Goal: Task Accomplishment & Management: Complete application form

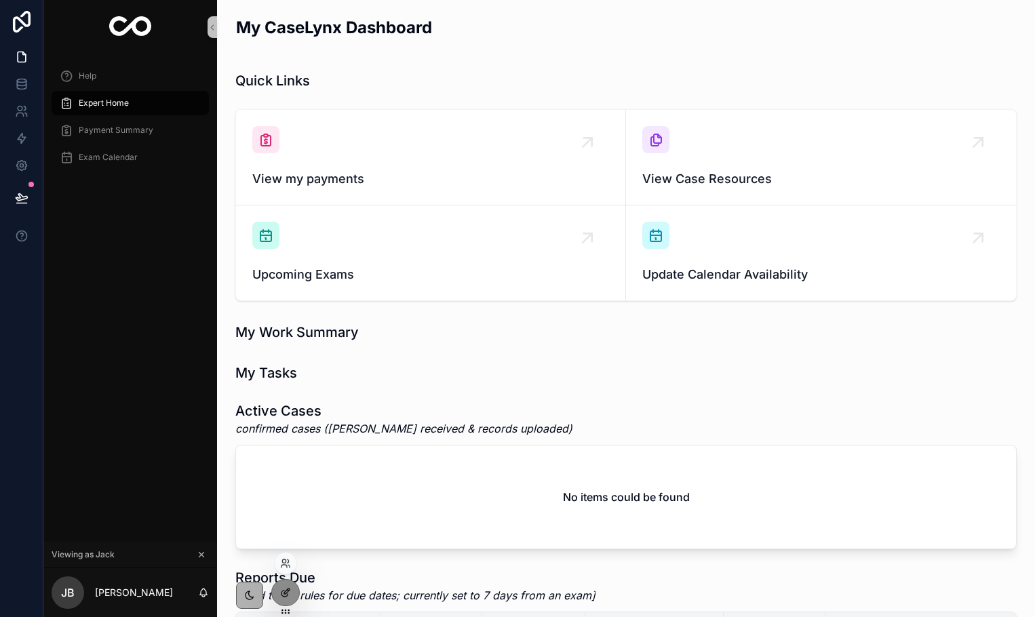
click at [296, 596] on div at bounding box center [285, 593] width 27 height 26
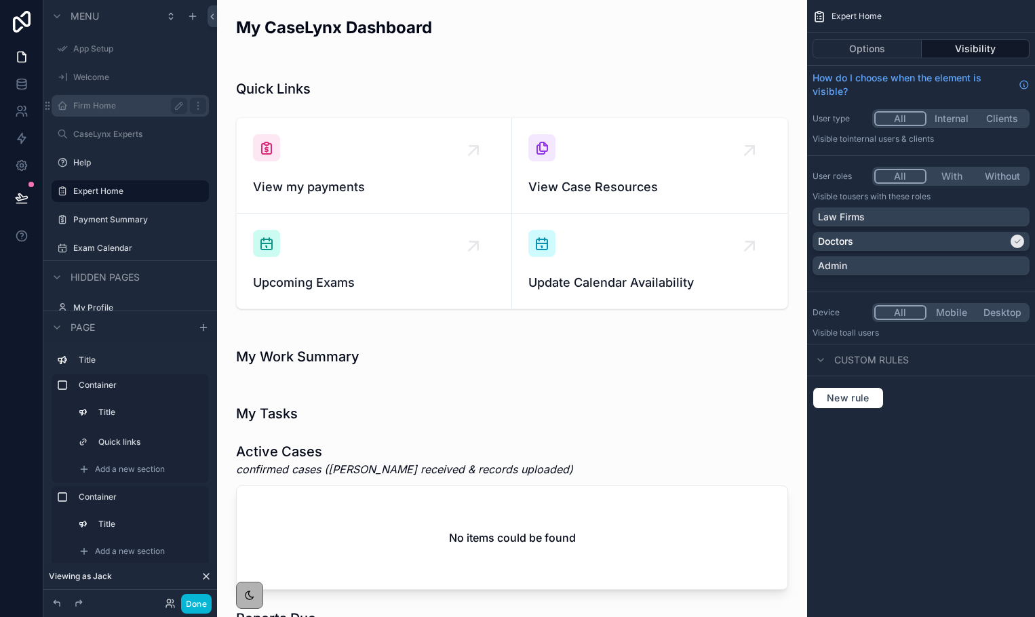
click at [108, 111] on label "Firm Home" at bounding box center [127, 105] width 109 height 11
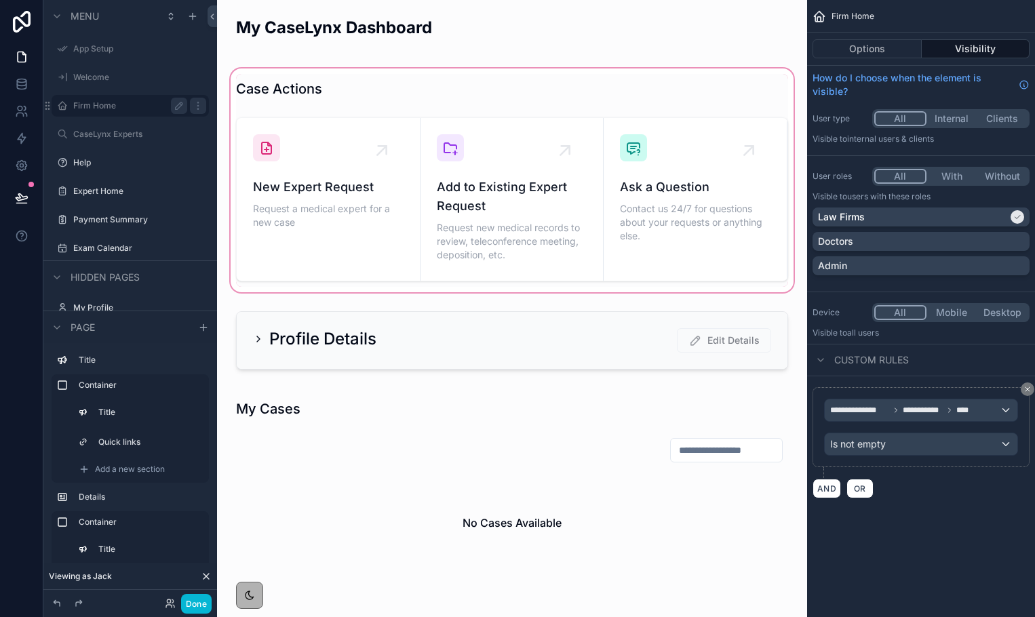
click at [387, 156] on div "scrollable content" at bounding box center [512, 180] width 569 height 229
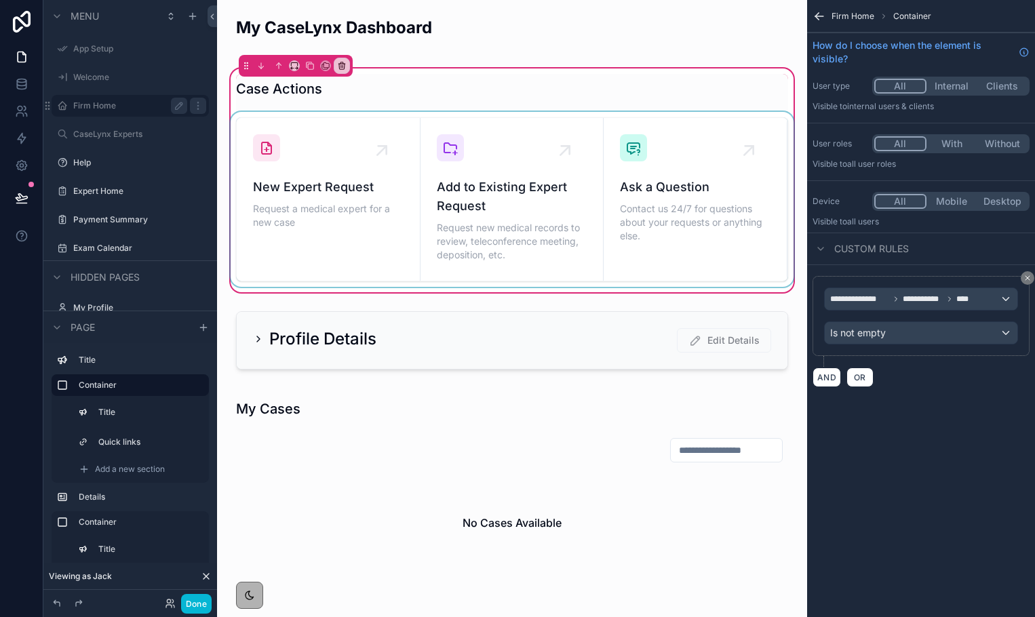
click at [375, 147] on div "scrollable content" at bounding box center [512, 199] width 569 height 175
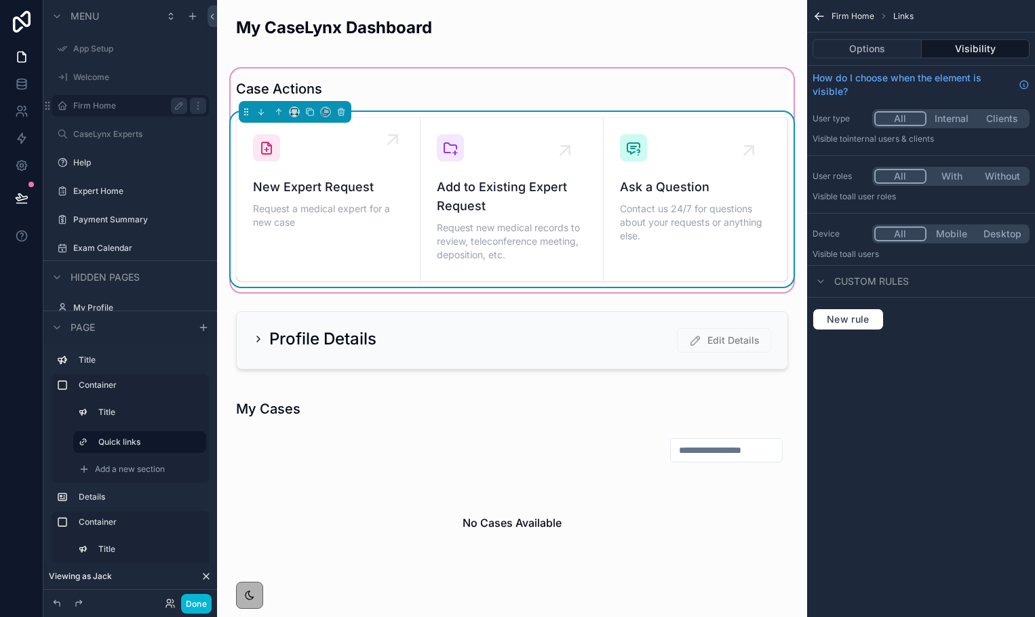
click at [382, 152] on div "scrollable content" at bounding box center [395, 142] width 27 height 27
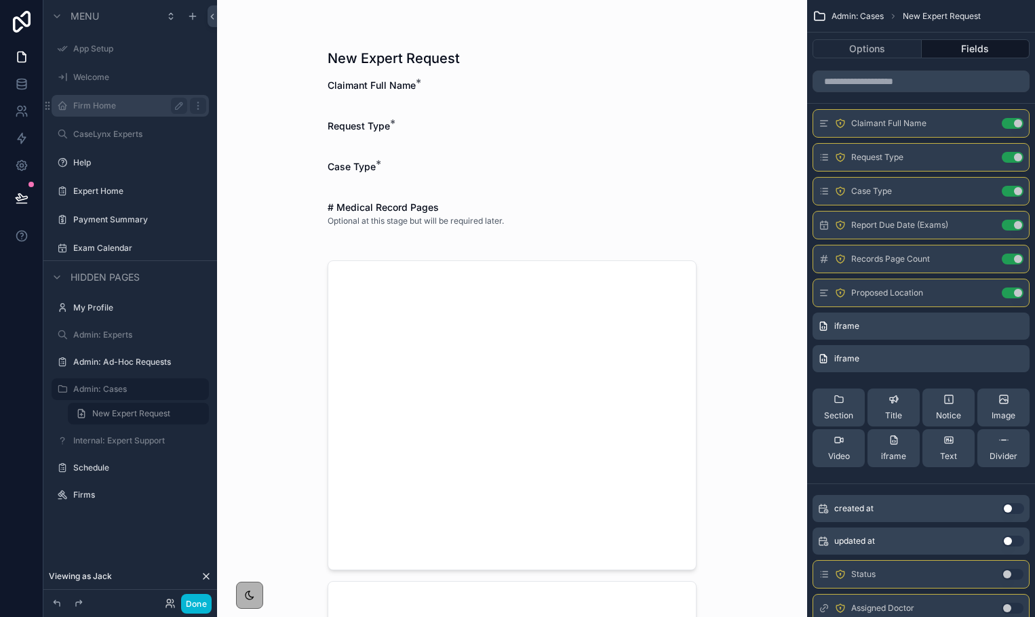
click at [358, 138] on div "scrollable content" at bounding box center [512, 142] width 369 height 8
click at [374, 142] on div "scrollable content" at bounding box center [512, 142] width 369 height 8
click at [107, 394] on label "Admin: Cases" at bounding box center [127, 389] width 109 height 11
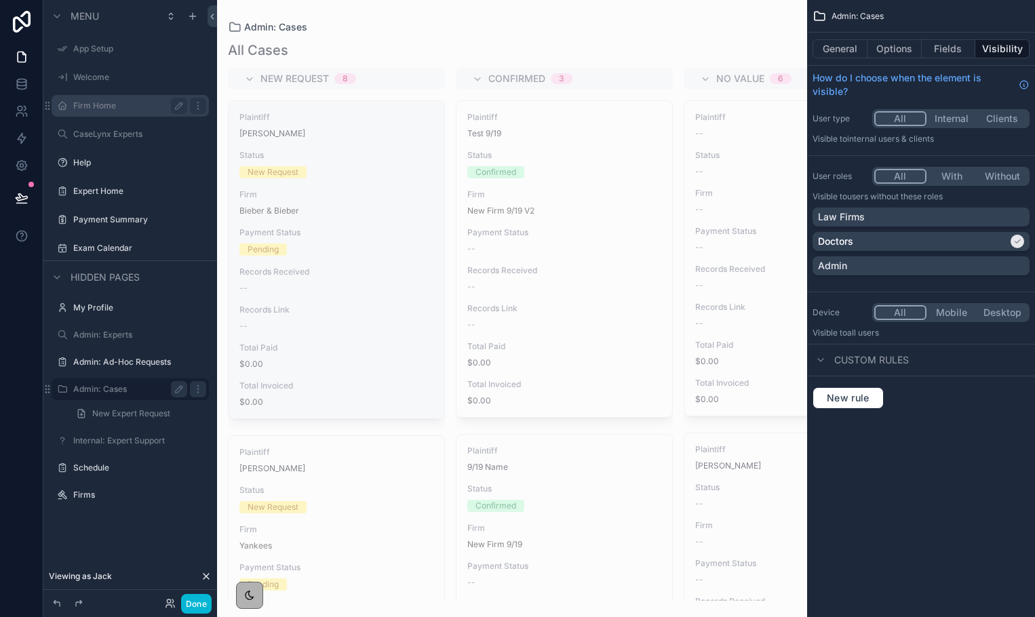
click at [339, 269] on span "Records Received" at bounding box center [336, 272] width 194 height 11
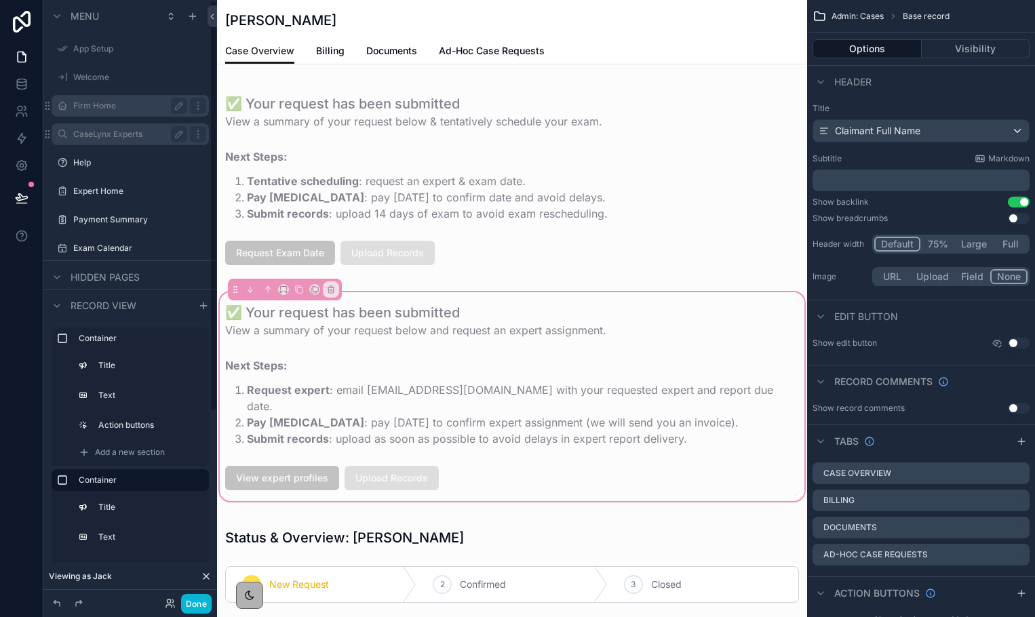
click at [101, 137] on label "CaseLynx Experts" at bounding box center [127, 134] width 109 height 11
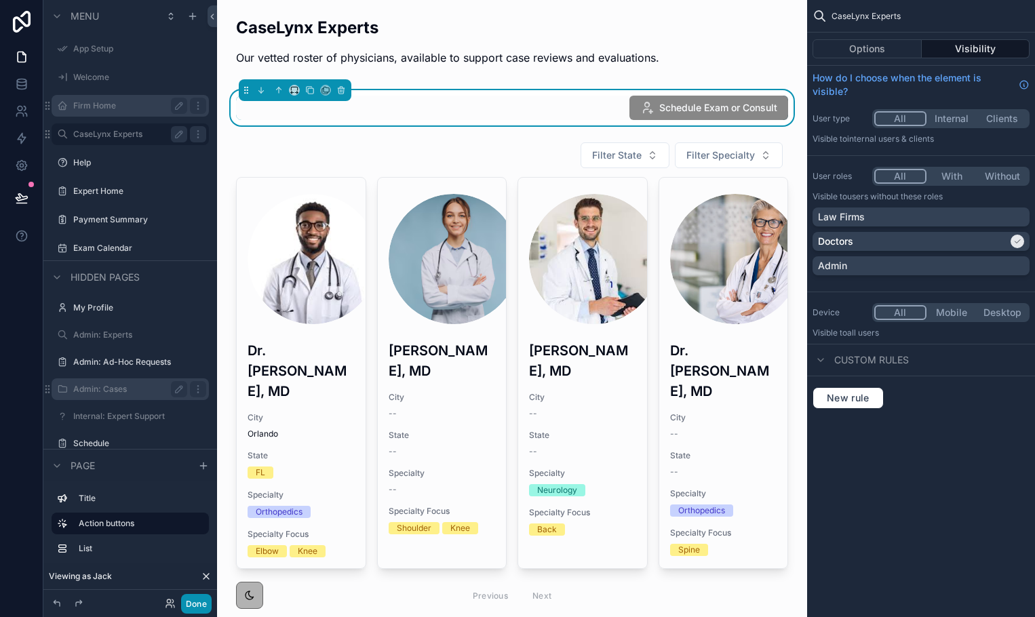
click at [194, 609] on button "Done" at bounding box center [196, 604] width 31 height 20
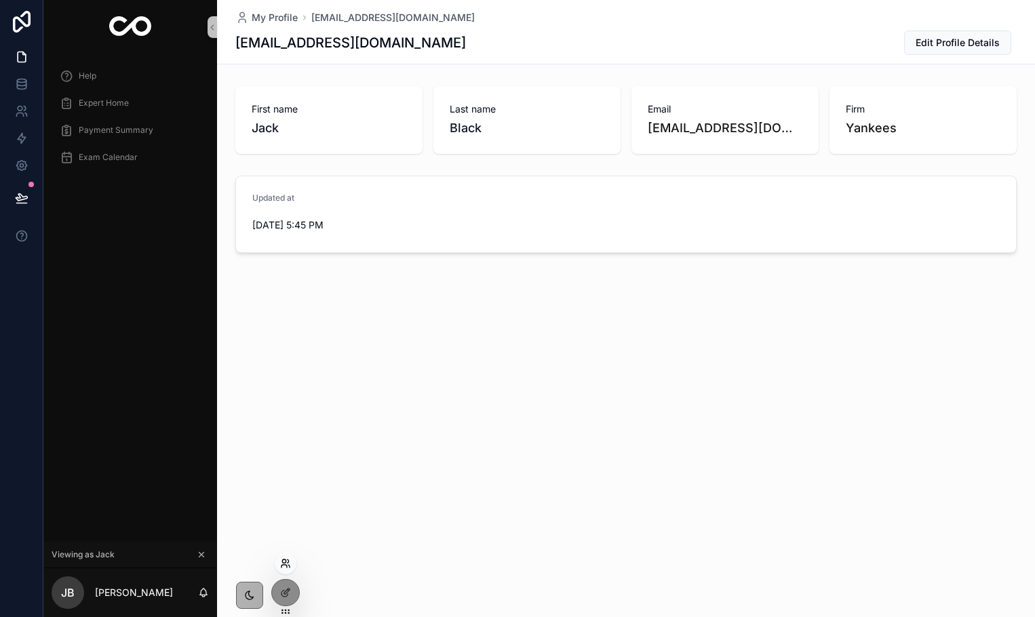
click at [282, 567] on icon at bounding box center [285, 563] width 11 height 11
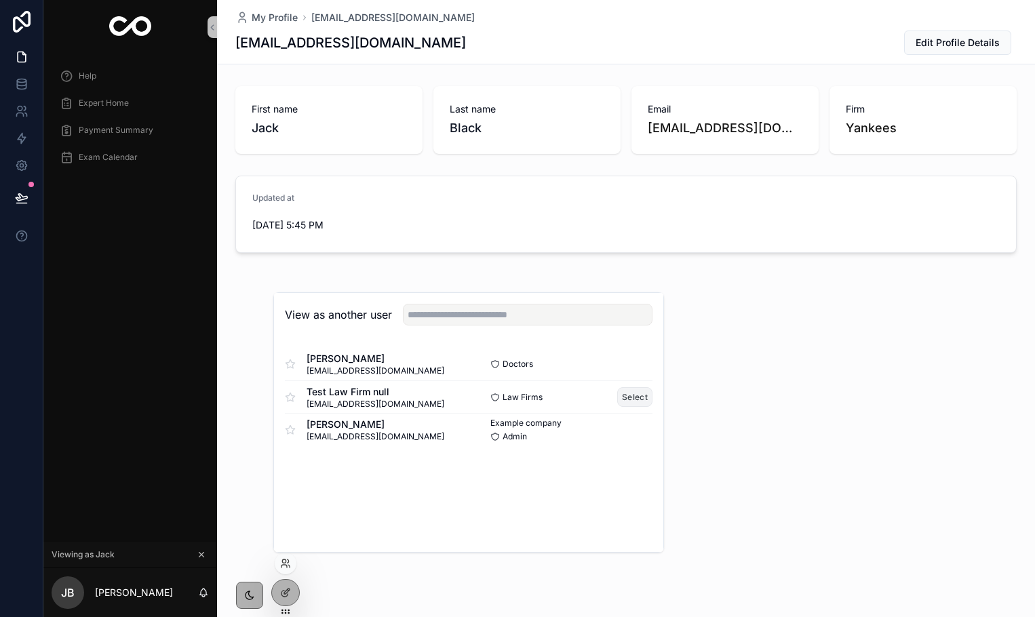
click at [628, 396] on button "Select" at bounding box center [634, 397] width 35 height 20
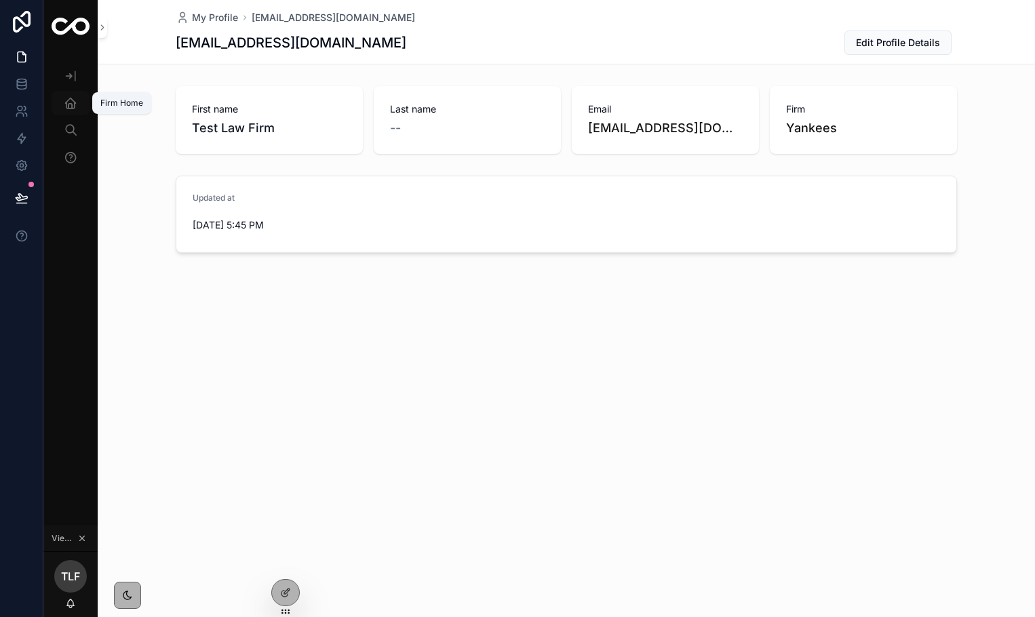
click at [69, 93] on div "Firm Home" at bounding box center [71, 103] width 22 height 22
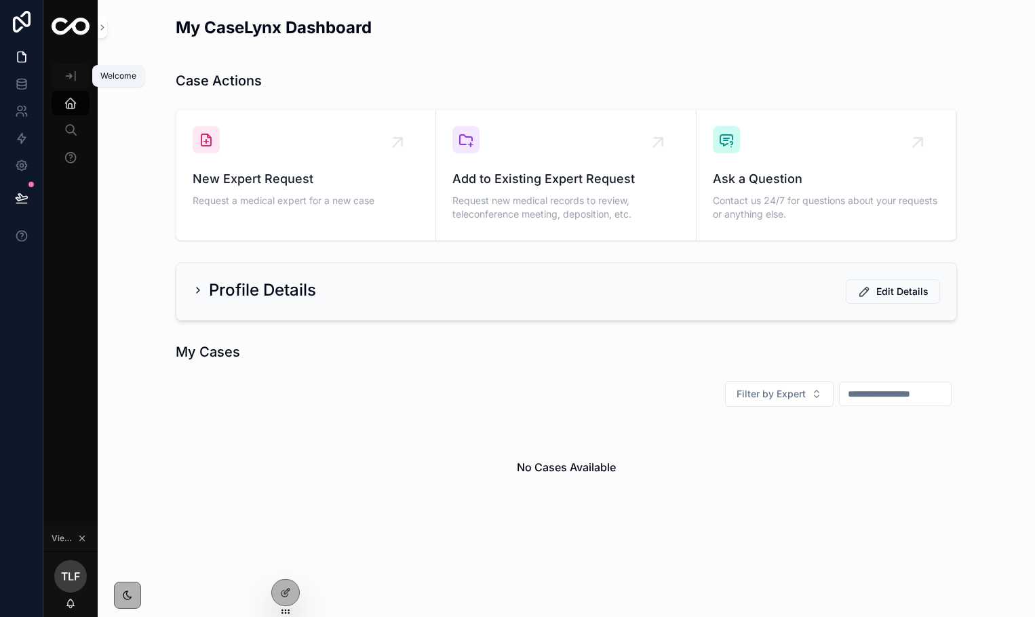
click at [71, 78] on icon "scrollable content" at bounding box center [71, 76] width 14 height 14
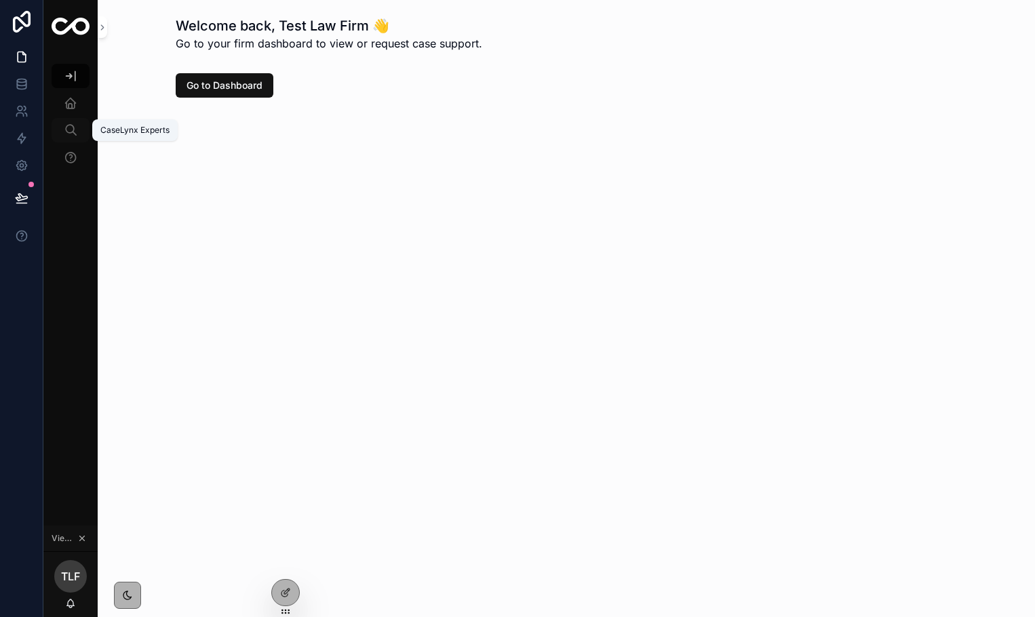
click at [69, 134] on icon "scrollable content" at bounding box center [71, 130] width 14 height 14
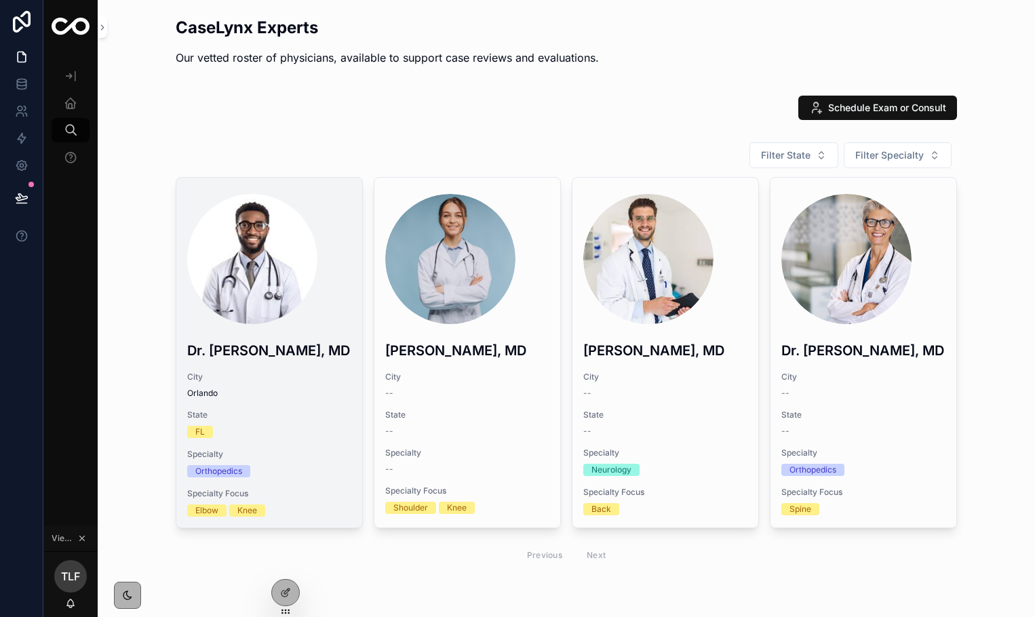
click at [220, 396] on span "Orlando" at bounding box center [269, 393] width 164 height 11
click at [223, 357] on h3 "Dr. [PERSON_NAME], MD" at bounding box center [269, 351] width 164 height 20
click at [230, 290] on div "scrollable content" at bounding box center [252, 259] width 130 height 130
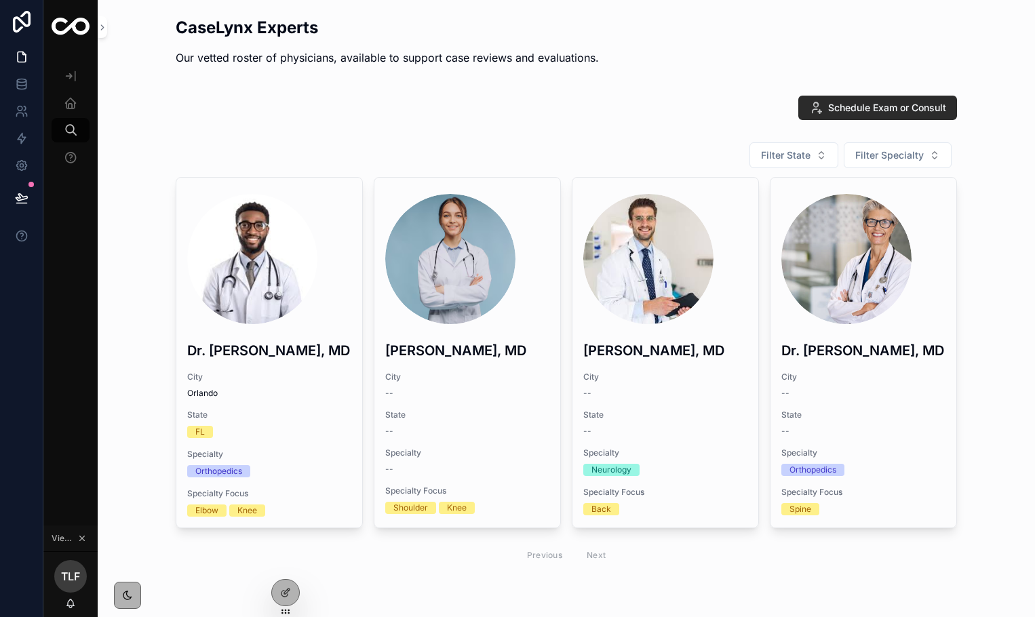
click at [837, 101] on span "Schedule Exam or Consult" at bounding box center [887, 108] width 118 height 14
click at [840, 107] on span "Schedule Exam or Consult" at bounding box center [887, 108] width 118 height 14
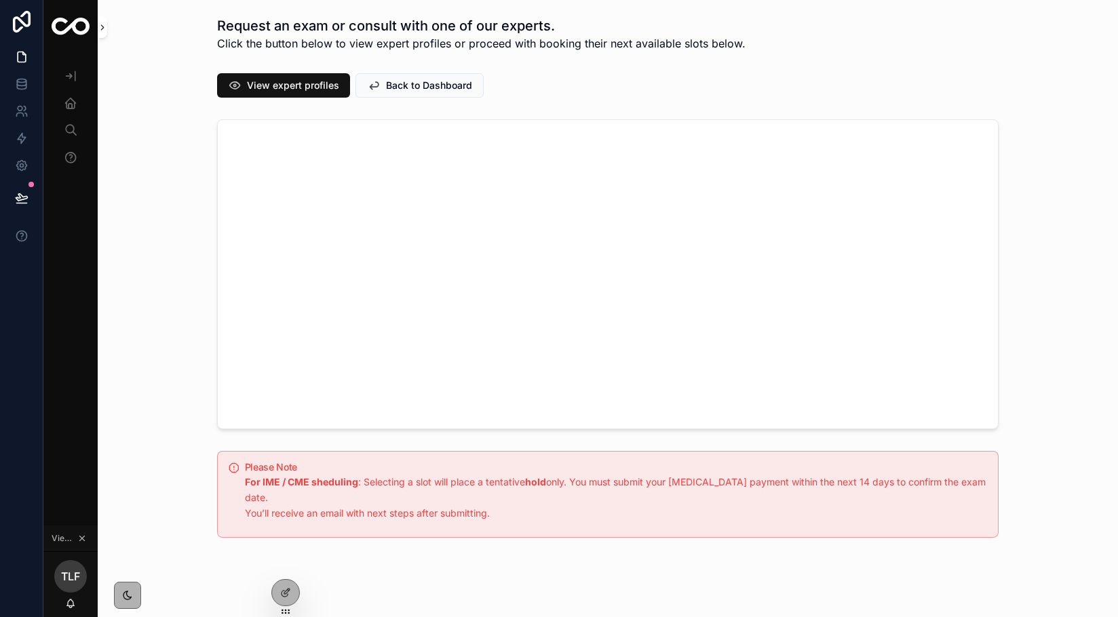
click at [107, 31] on icon "scrollable content" at bounding box center [102, 27] width 9 height 10
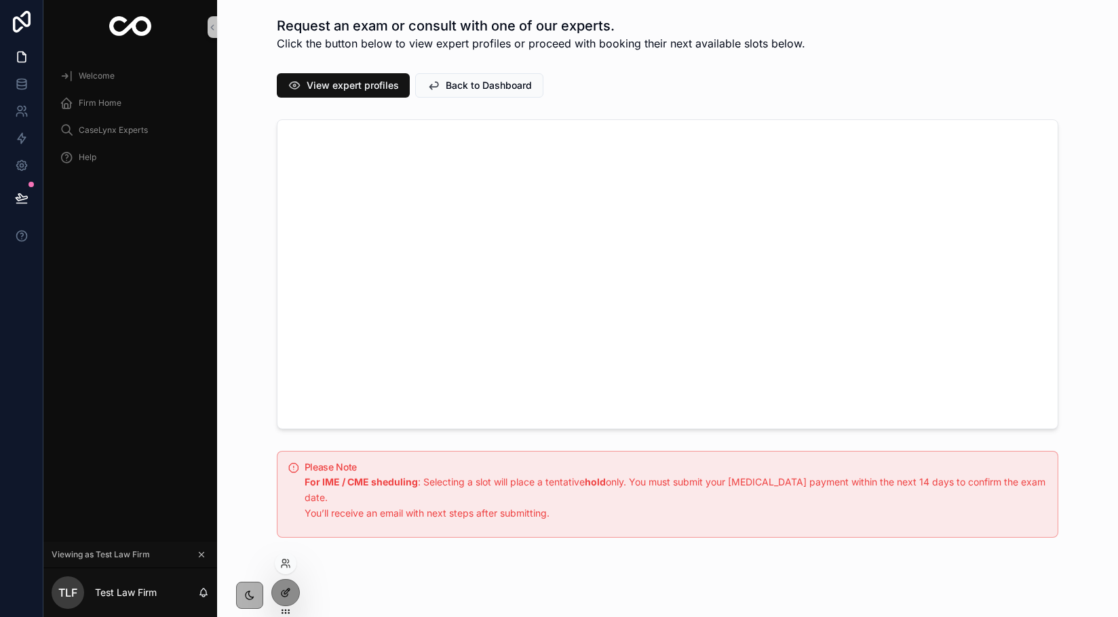
click at [290, 598] on icon at bounding box center [285, 593] width 11 height 11
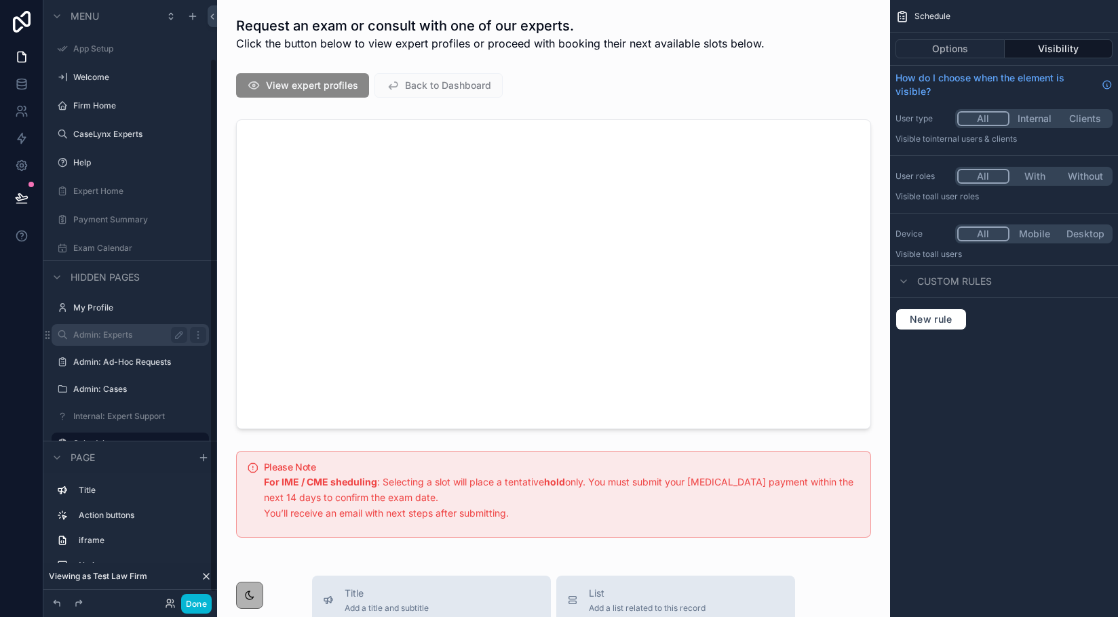
scroll to position [75, 0]
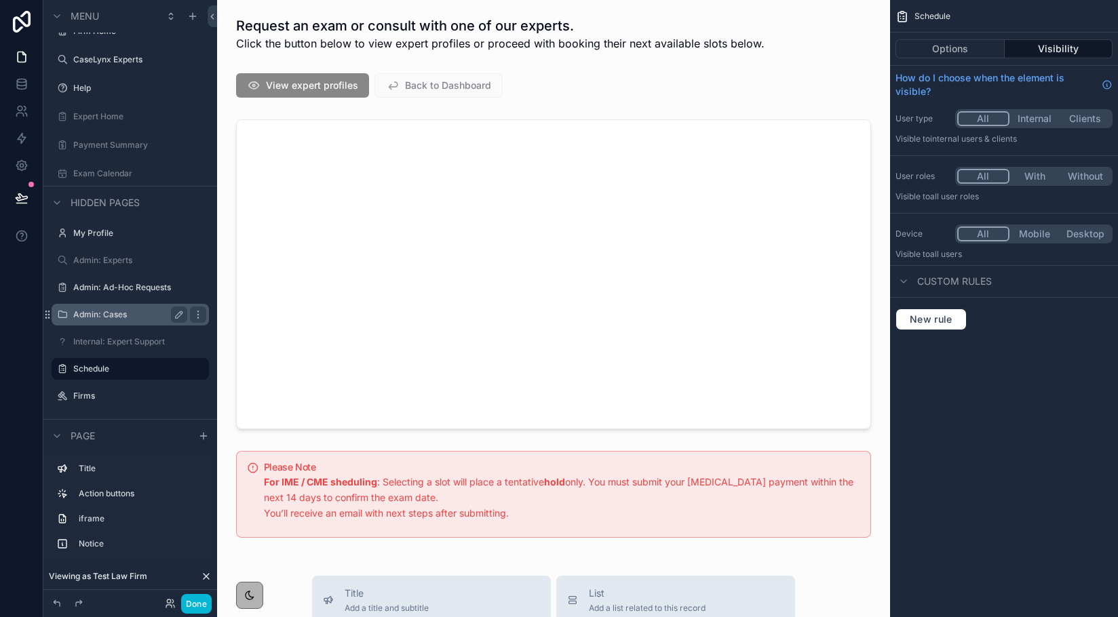
click at [113, 317] on label "Admin: Cases" at bounding box center [127, 314] width 109 height 11
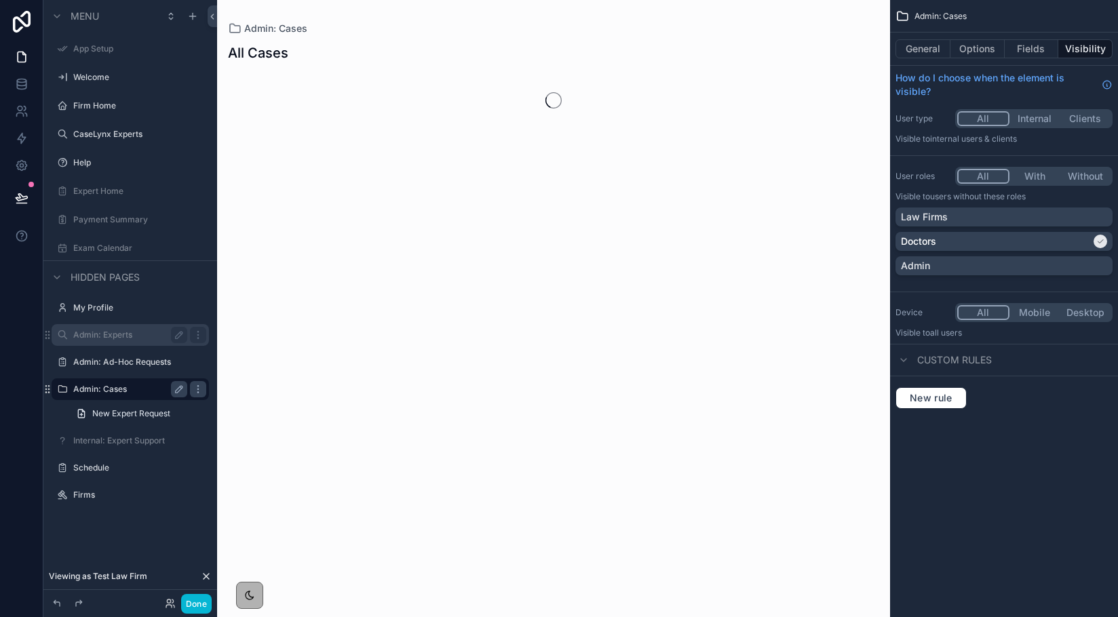
click at [113, 332] on label "Admin: Experts" at bounding box center [127, 335] width 109 height 11
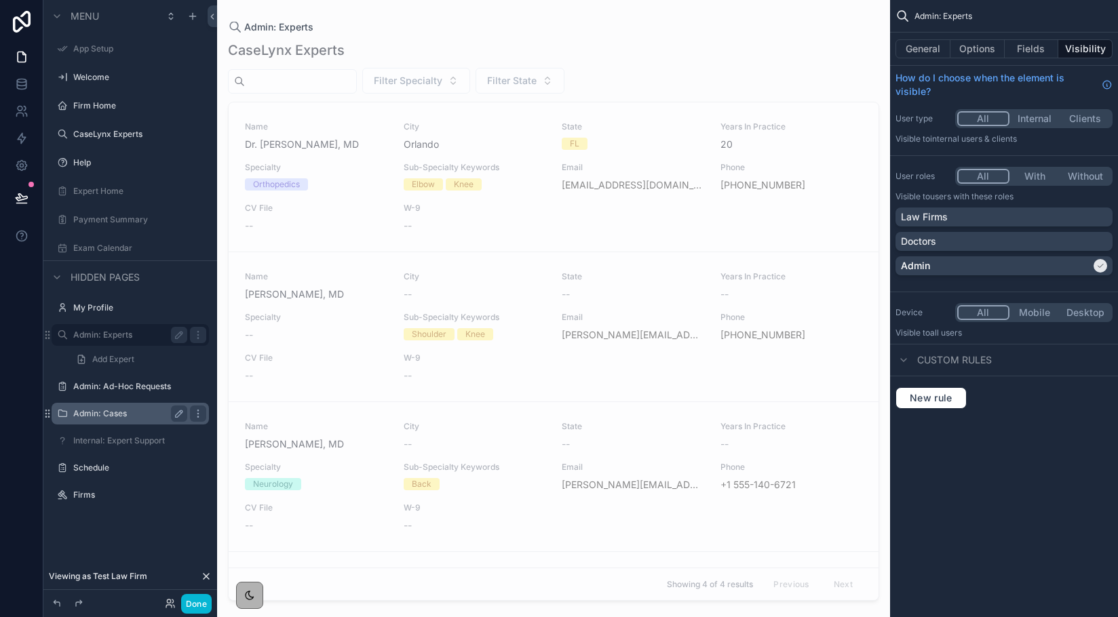
click at [104, 412] on label "Admin: Cases" at bounding box center [127, 413] width 109 height 11
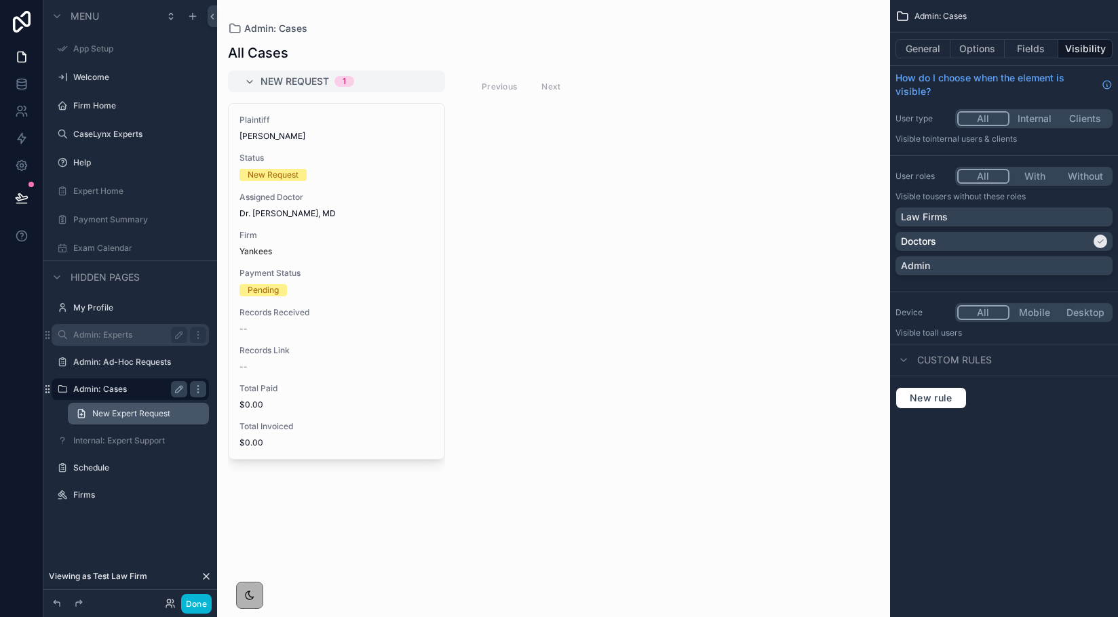
click at [107, 415] on span "New Expert Request" at bounding box center [131, 413] width 78 height 11
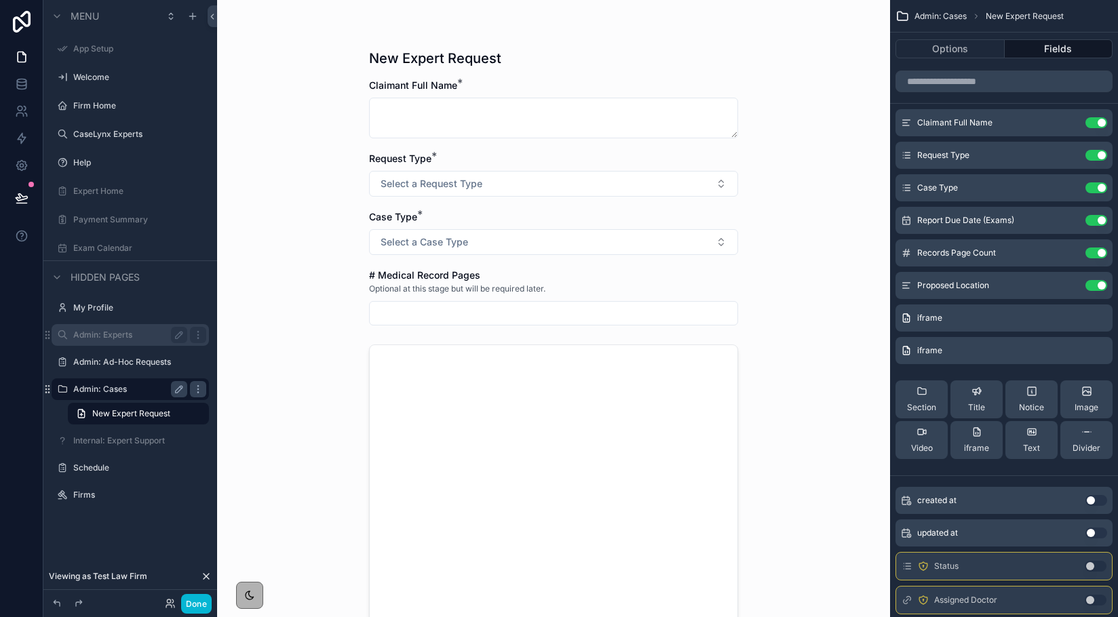
scroll to position [331, 0]
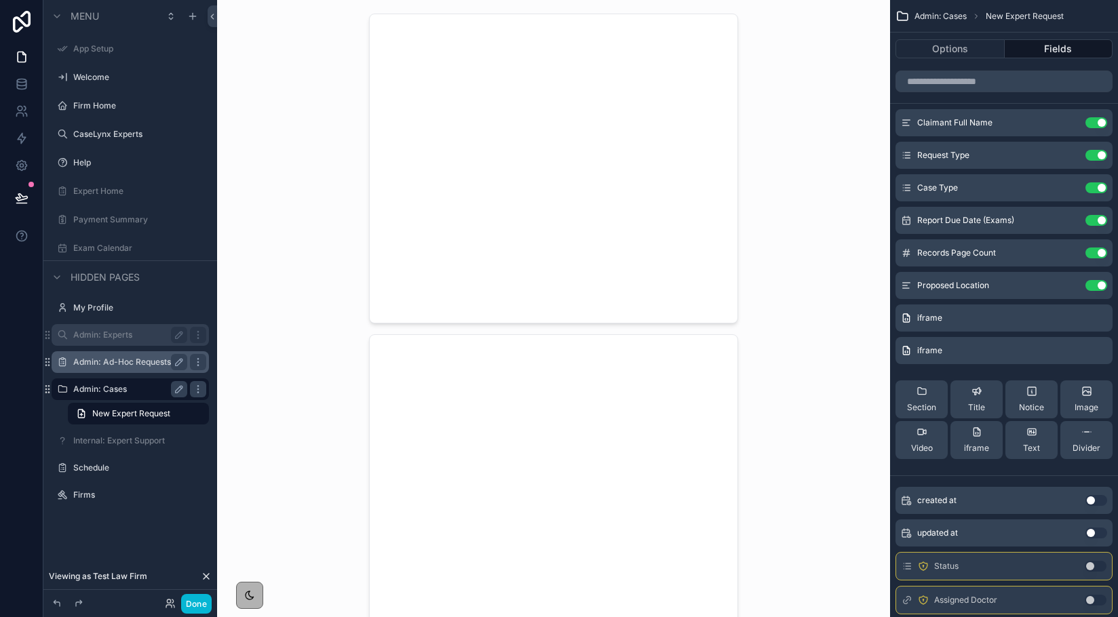
click at [105, 360] on label "Admin: Ad-Hoc Requests" at bounding box center [127, 362] width 109 height 11
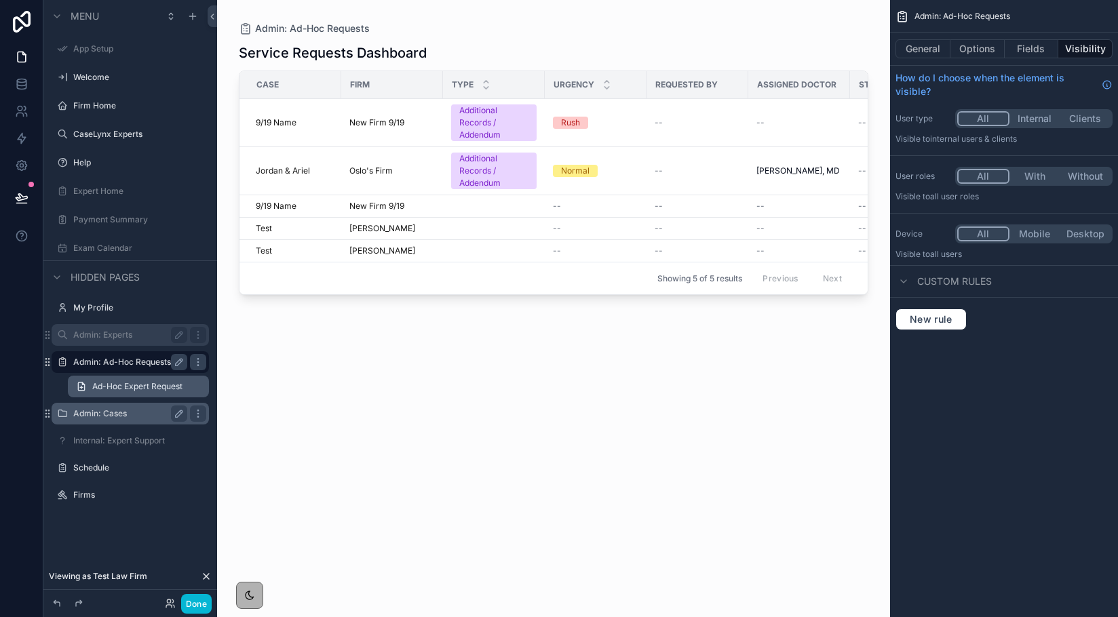
click at [154, 386] on span "Ad-Hoc Expert Request" at bounding box center [137, 386] width 90 height 11
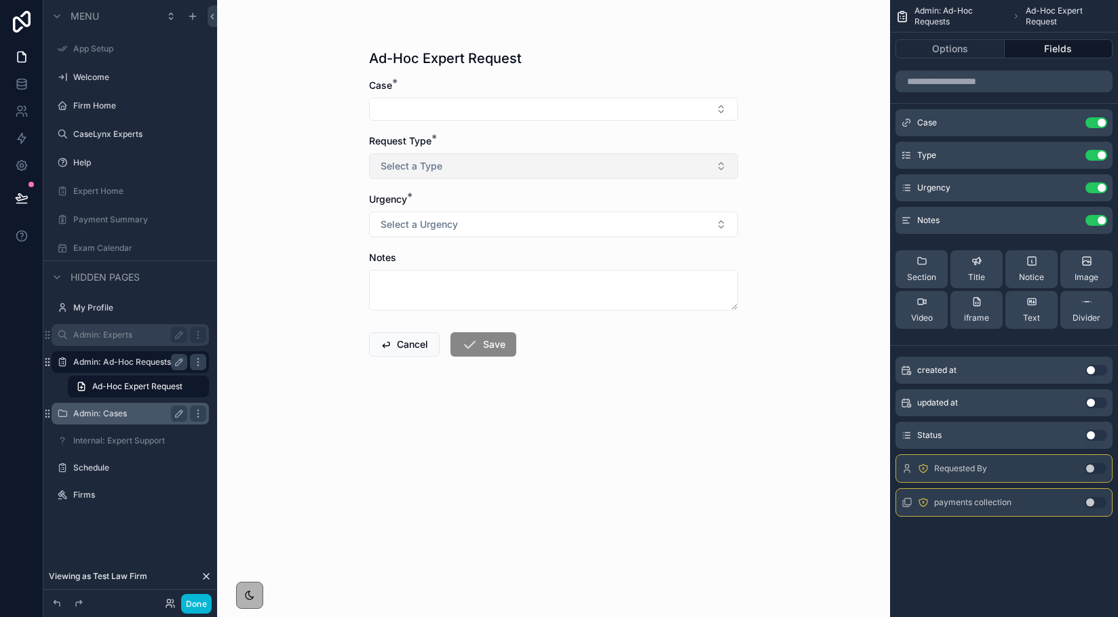
click at [460, 177] on button "Select a Type" at bounding box center [553, 166] width 369 height 26
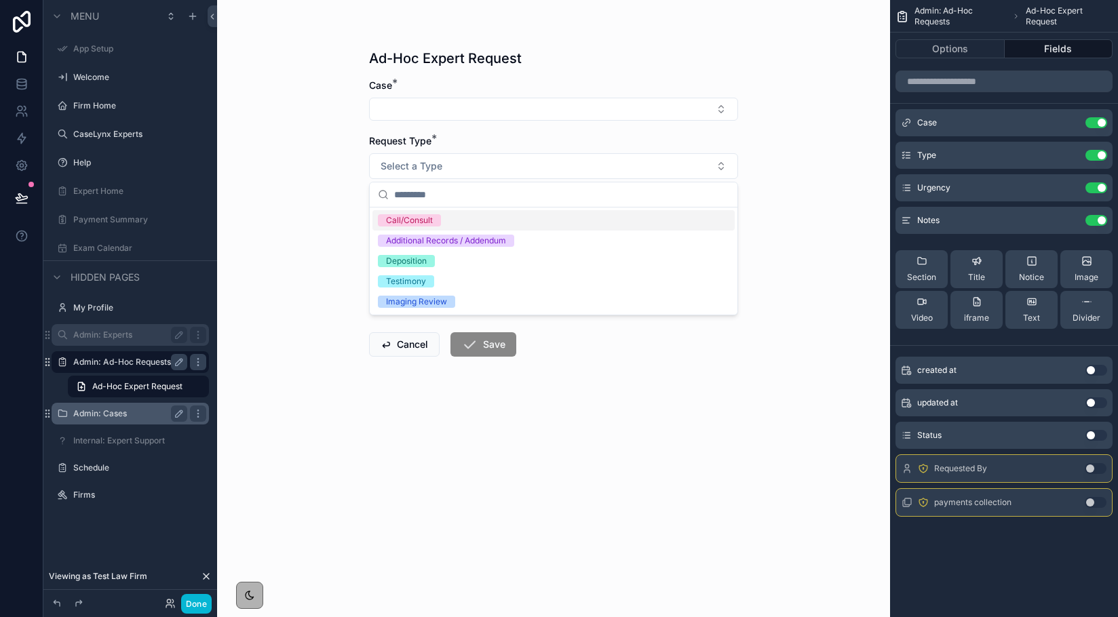
click at [448, 219] on div "Call/Consult" at bounding box center [553, 220] width 362 height 20
click at [586, 436] on form "Case * Request Type * Call/Consult Urgency * Select a Urgency Notes Cancel Save" at bounding box center [553, 261] width 369 height 365
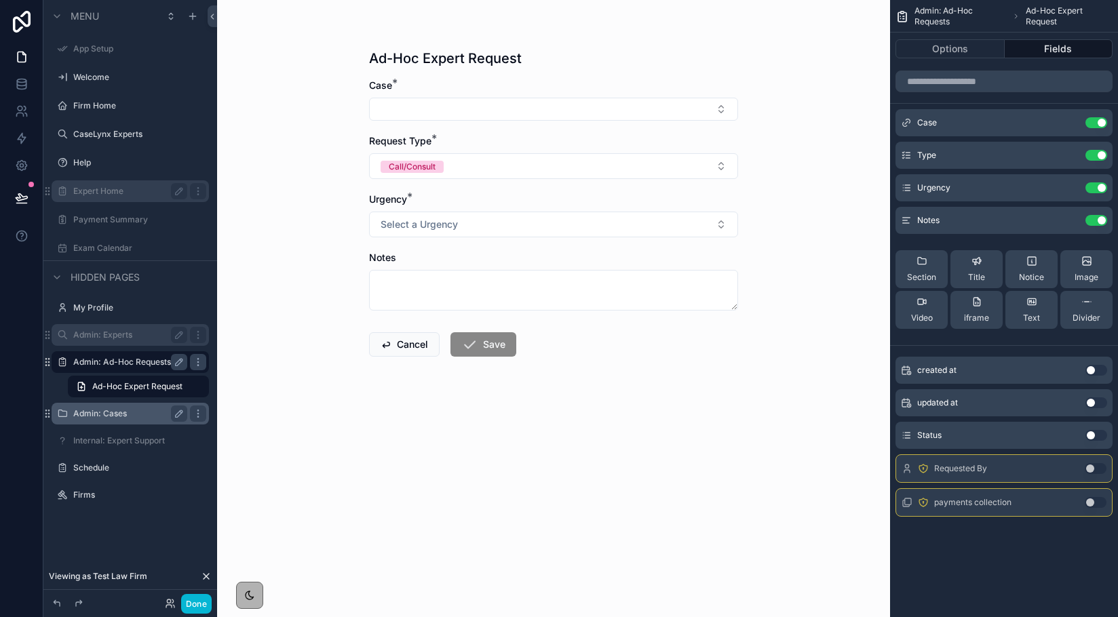
click at [102, 195] on label "Expert Home" at bounding box center [127, 191] width 109 height 11
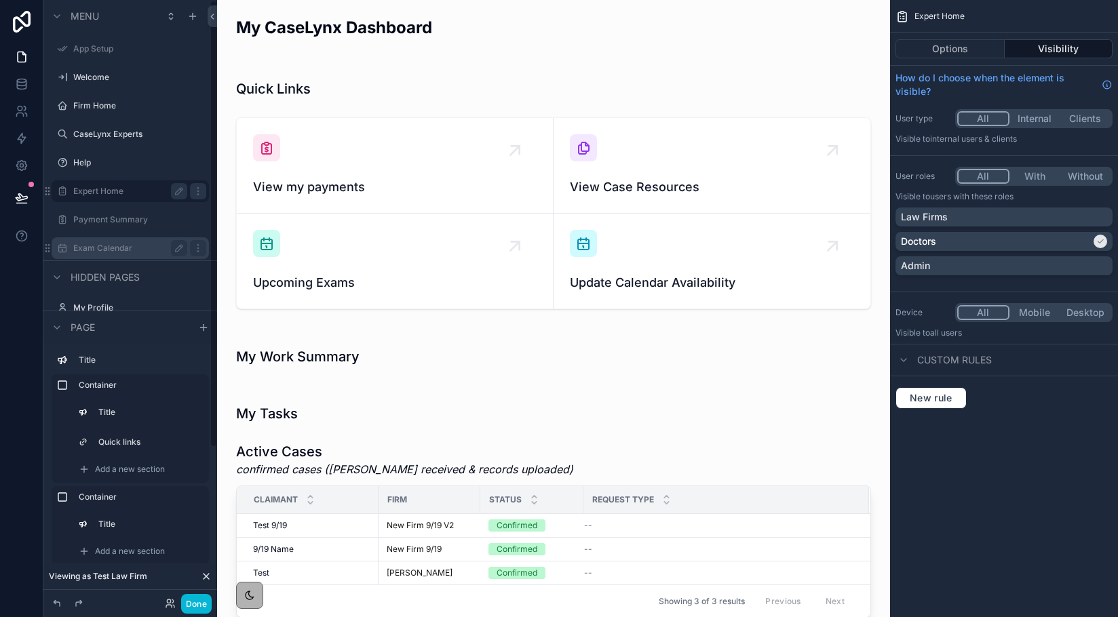
click at [129, 250] on label "Exam Calendar" at bounding box center [127, 248] width 109 height 11
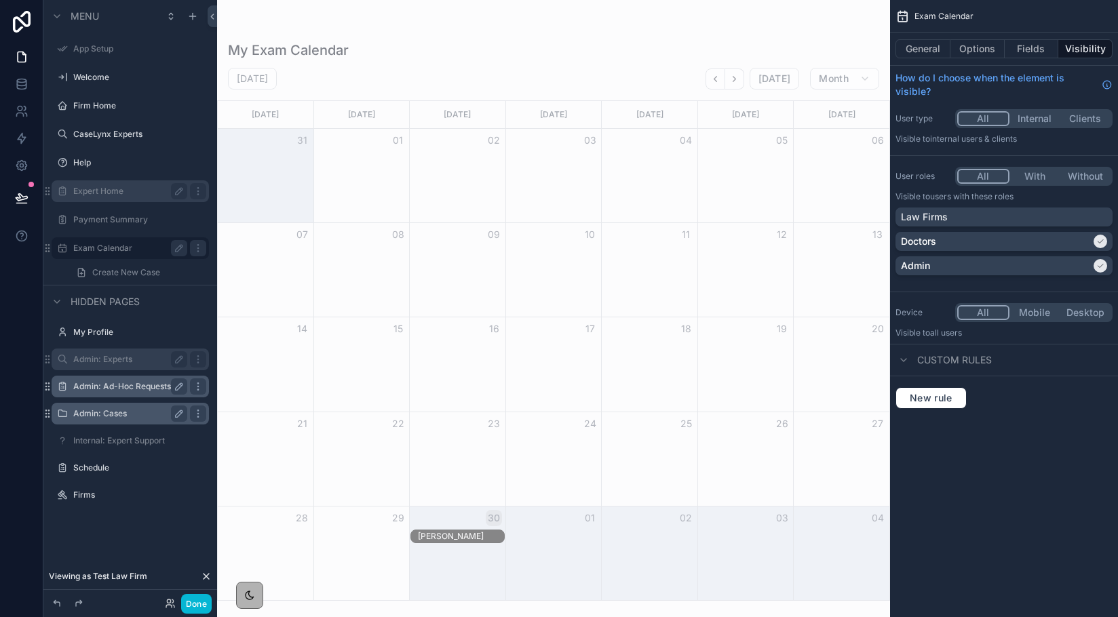
click at [447, 536] on div "scrollable content" at bounding box center [553, 308] width 673 height 617
click at [441, 536] on div "Brandon Nimmo" at bounding box center [461, 536] width 86 height 11
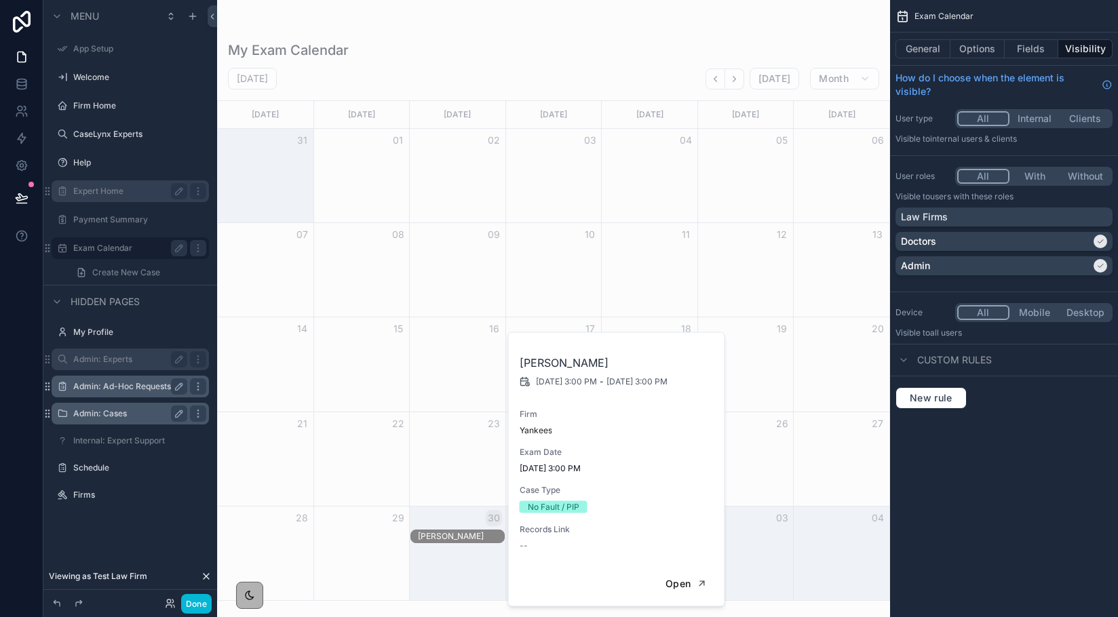
click at [438, 77] on div "September 2025 Today Month" at bounding box center [553, 79] width 673 height 22
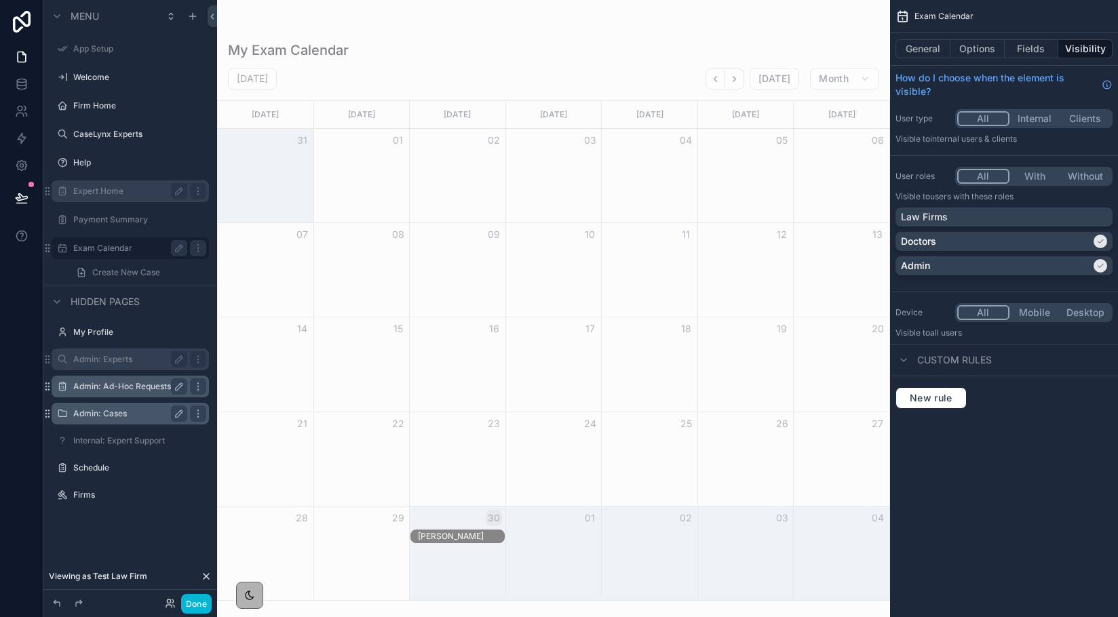
click at [142, 191] on label "Expert Home" at bounding box center [127, 191] width 109 height 11
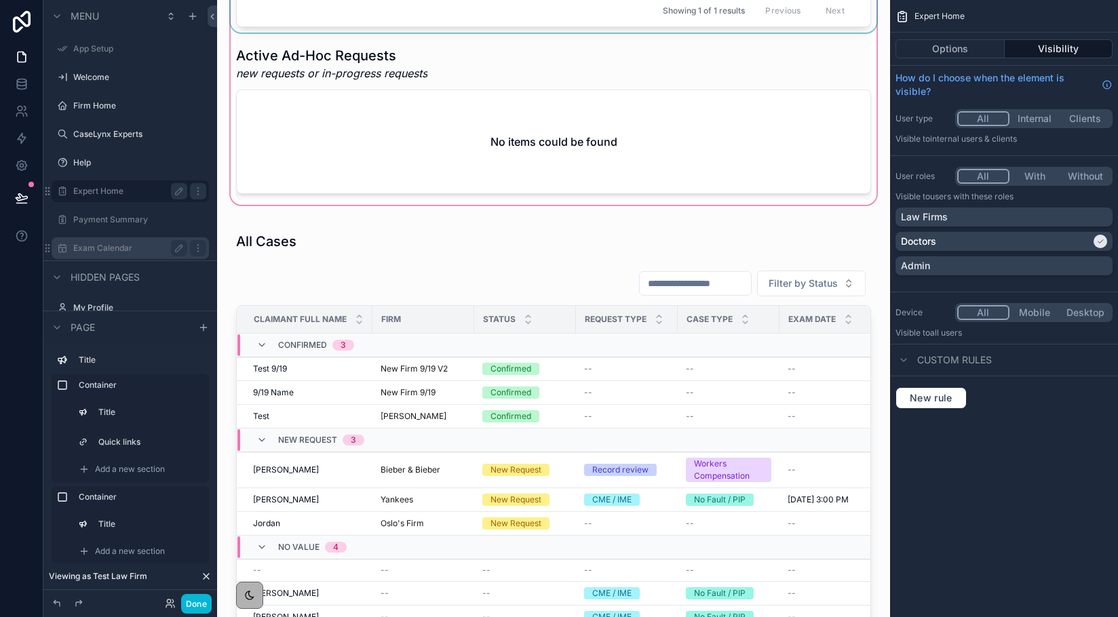
scroll to position [872, 0]
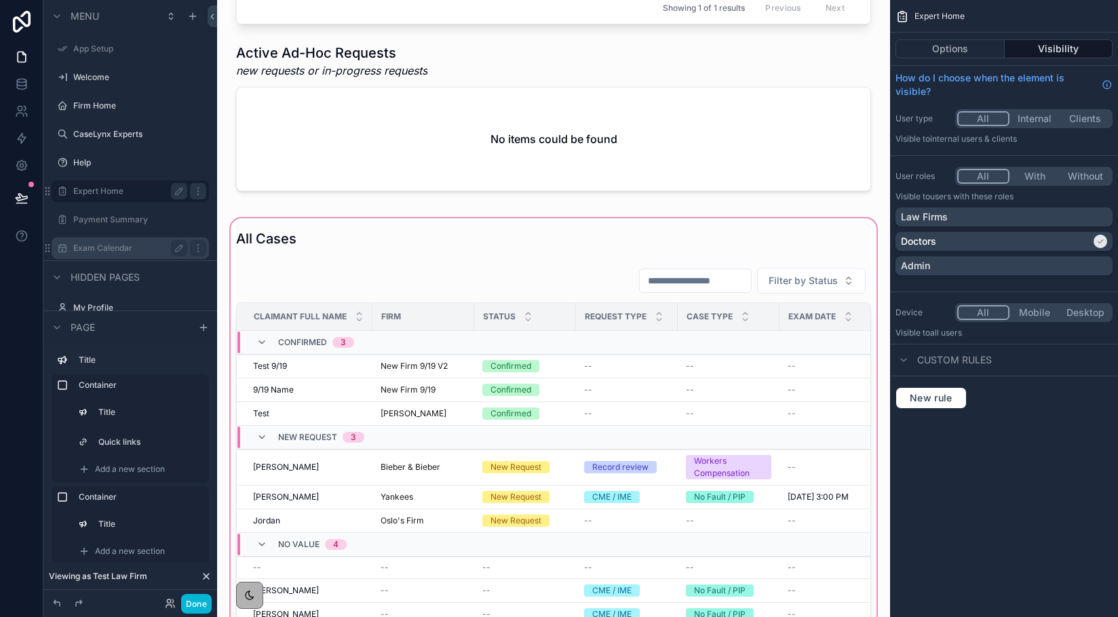
click at [539, 369] on div "scrollable content" at bounding box center [553, 456] width 651 height 481
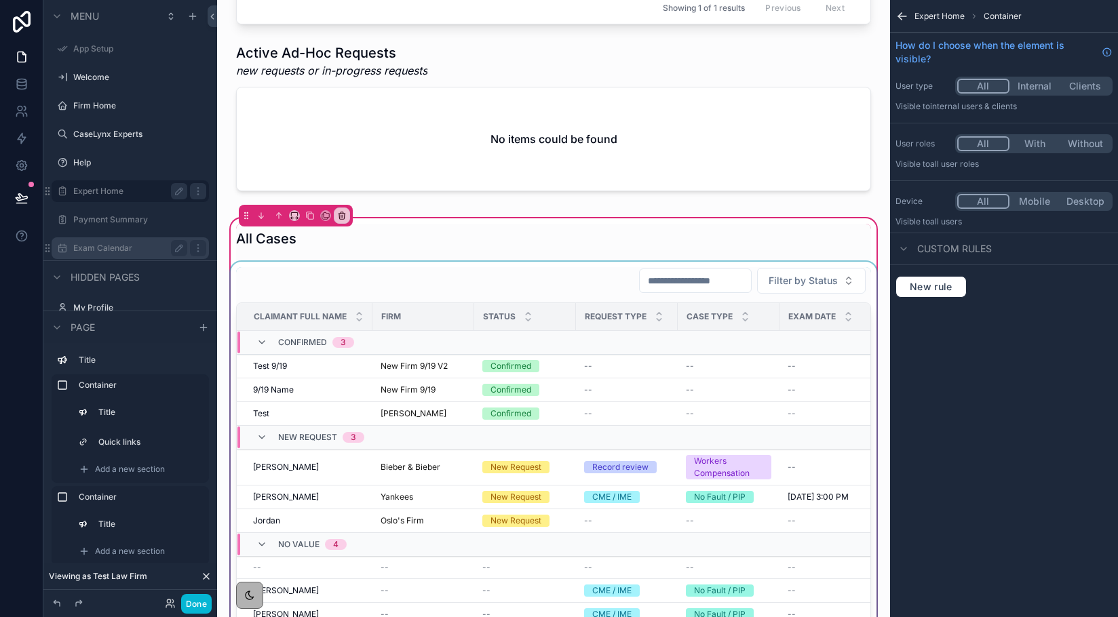
click at [788, 314] on span "Exam Date" at bounding box center [811, 316] width 47 height 11
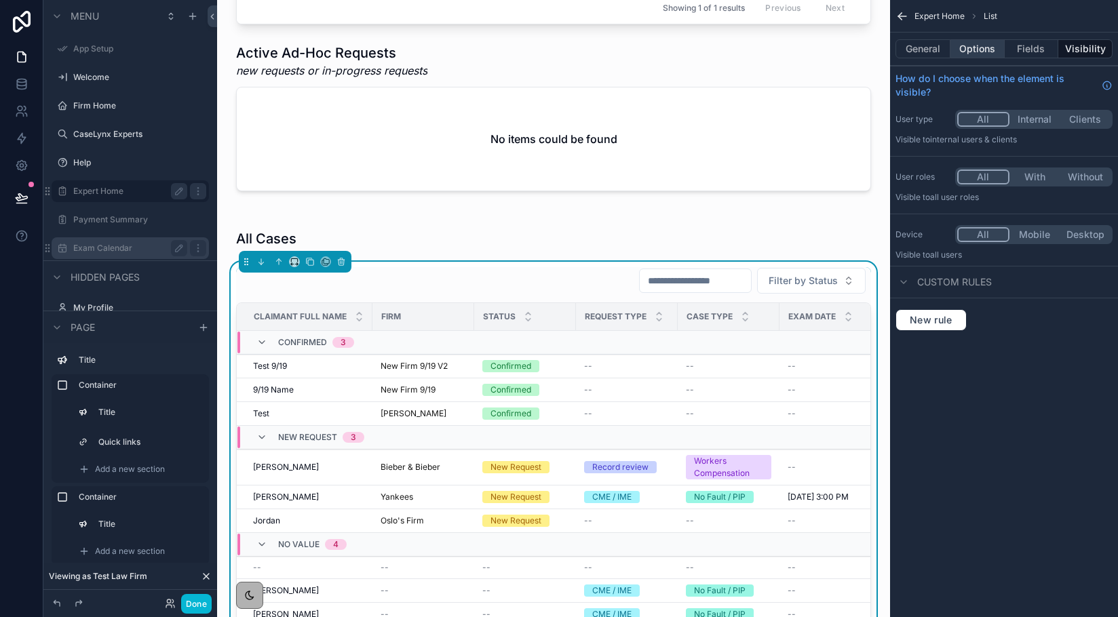
click at [968, 47] on button "Options" at bounding box center [978, 48] width 54 height 19
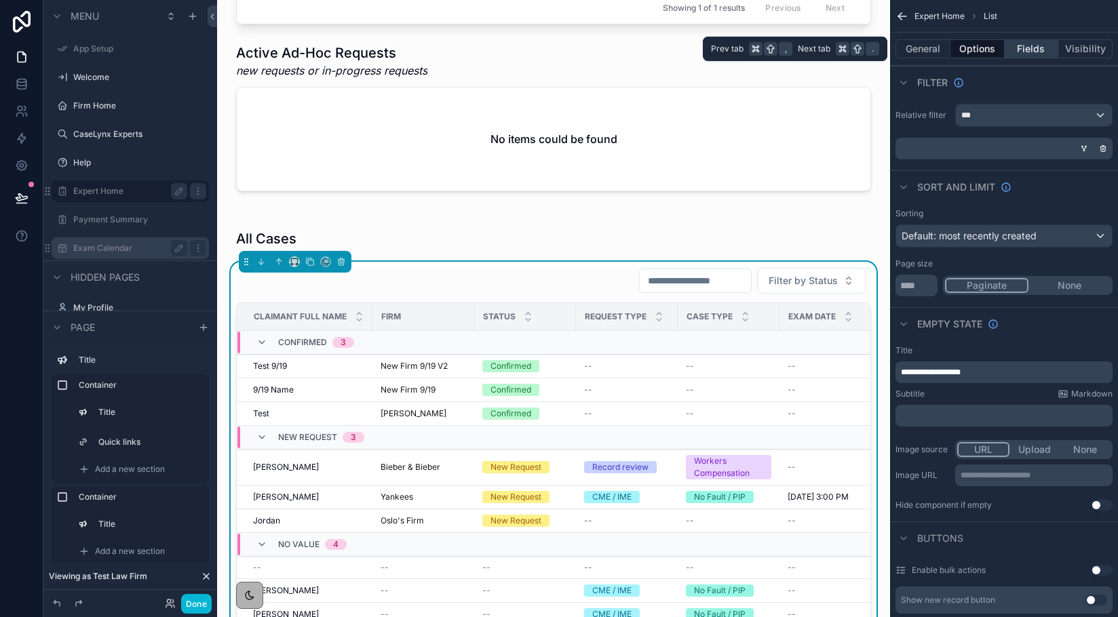
click at [1014, 45] on button "Fields" at bounding box center [1032, 48] width 54 height 19
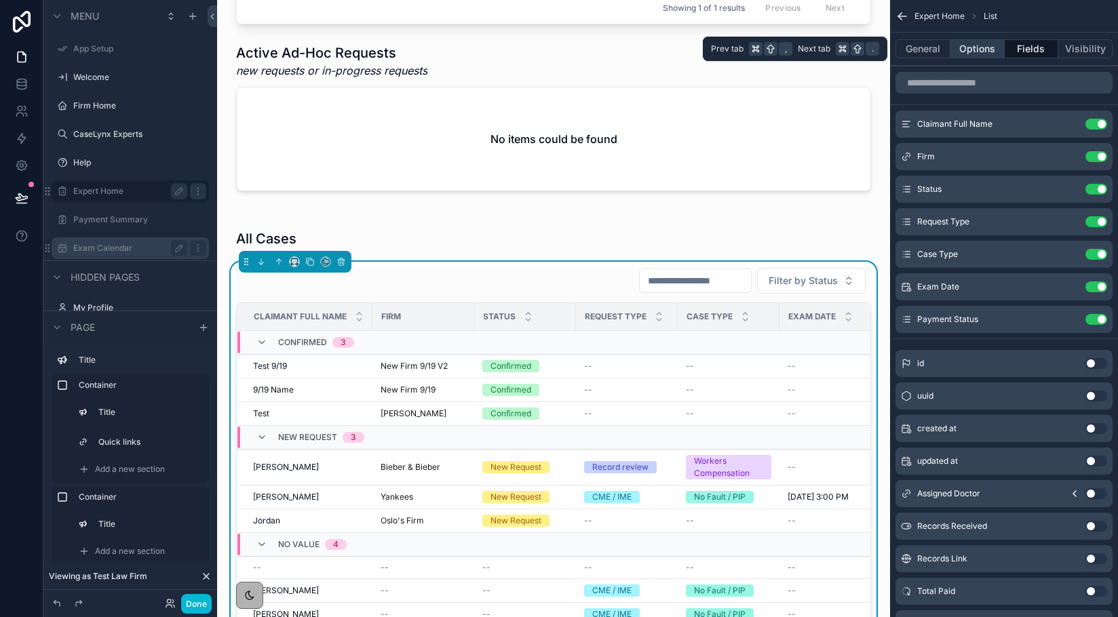
click at [979, 47] on button "Options" at bounding box center [978, 48] width 54 height 19
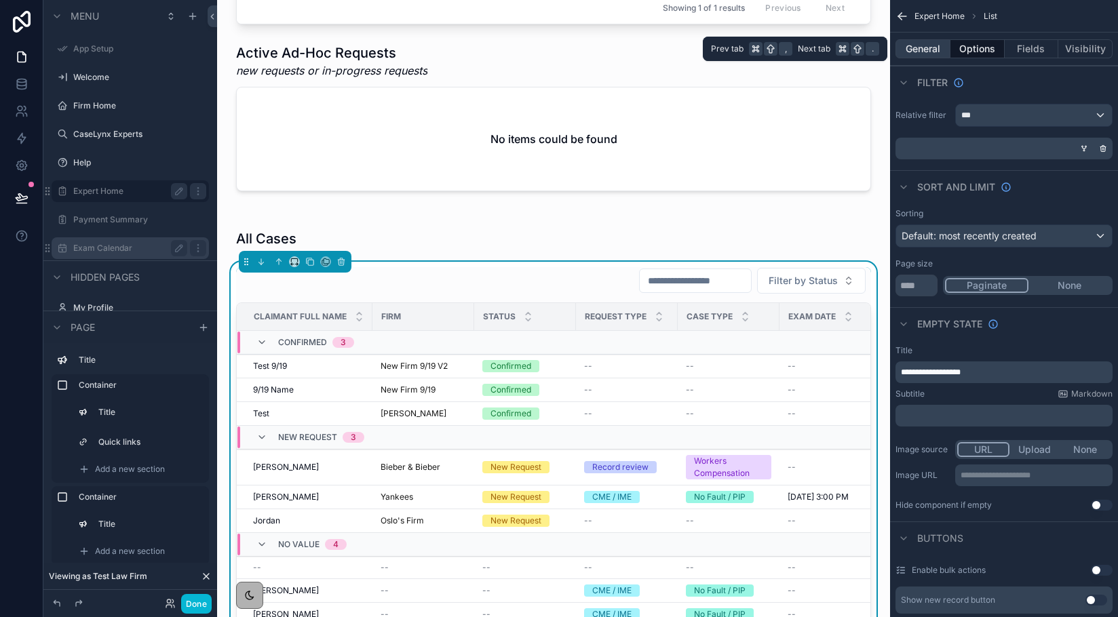
click at [940, 50] on button "General" at bounding box center [923, 48] width 55 height 19
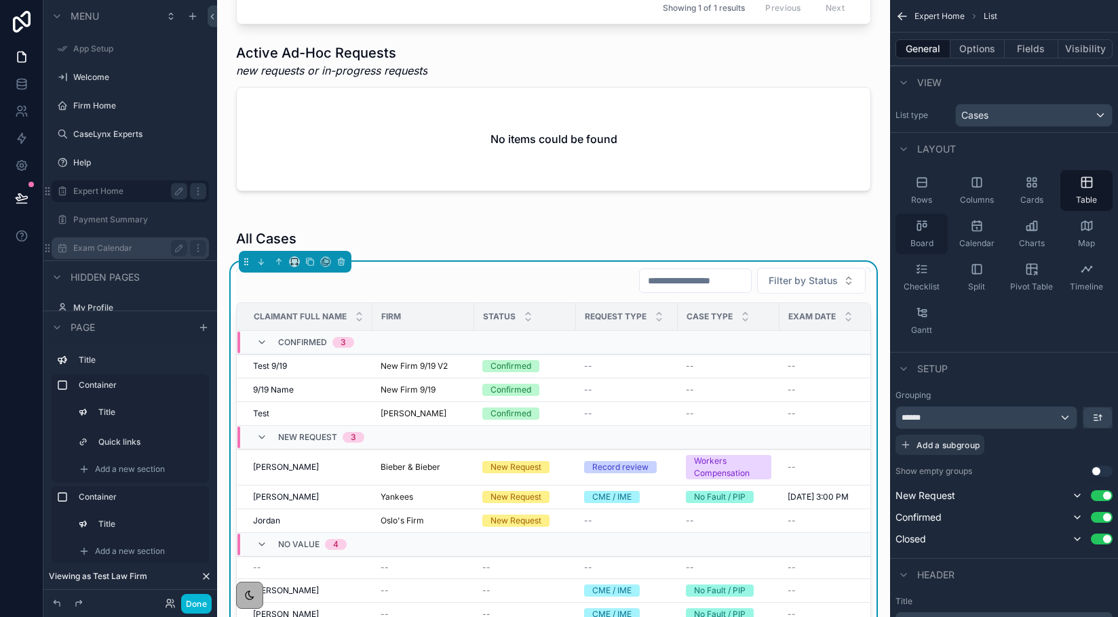
click at [927, 240] on span "Board" at bounding box center [921, 243] width 23 height 11
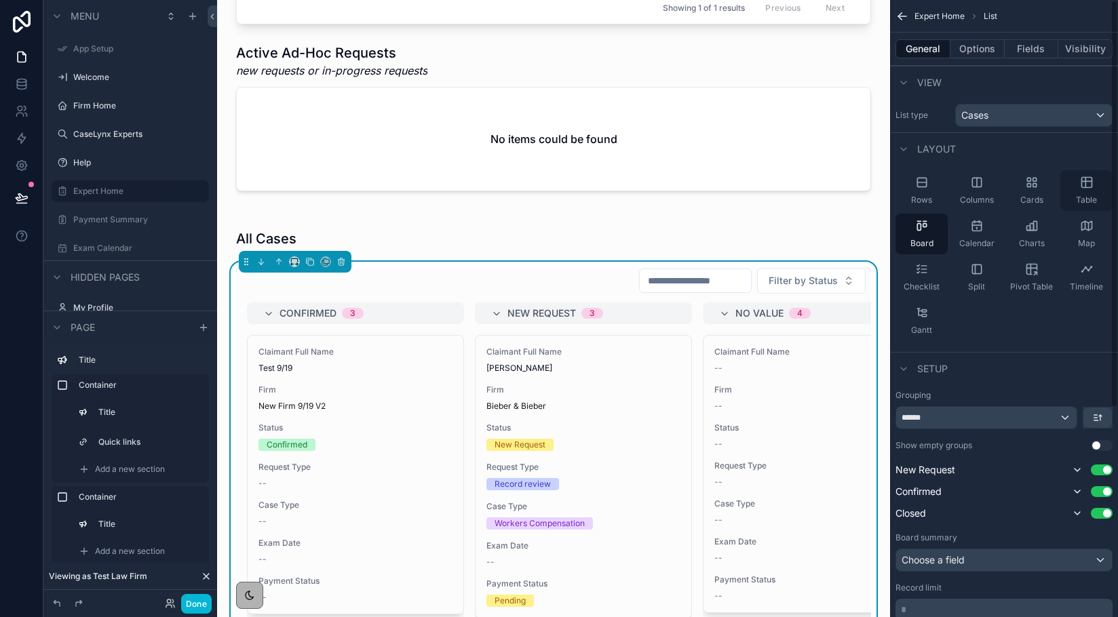
click at [1035, 187] on icon "scrollable content" at bounding box center [1087, 183] width 14 height 14
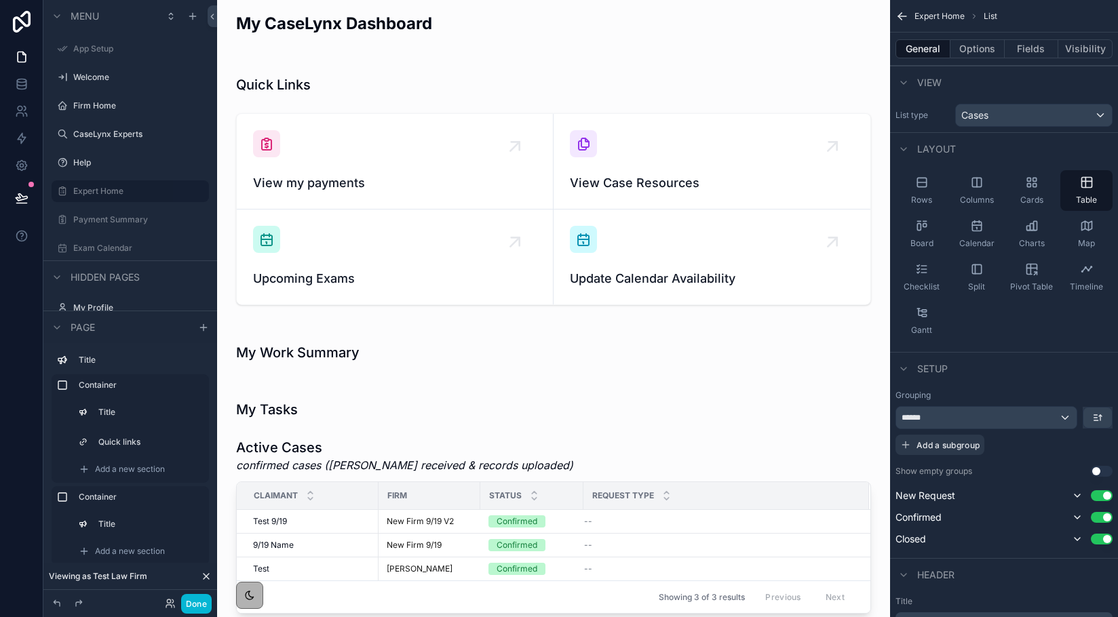
scroll to position [0, 0]
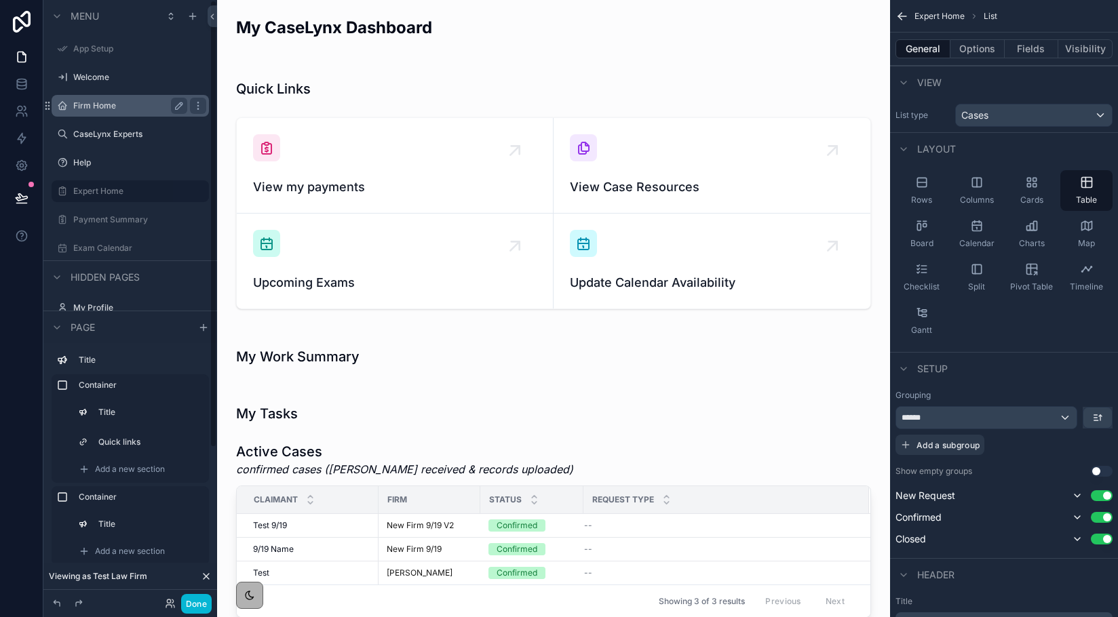
click at [109, 105] on label "Firm Home" at bounding box center [127, 105] width 109 height 11
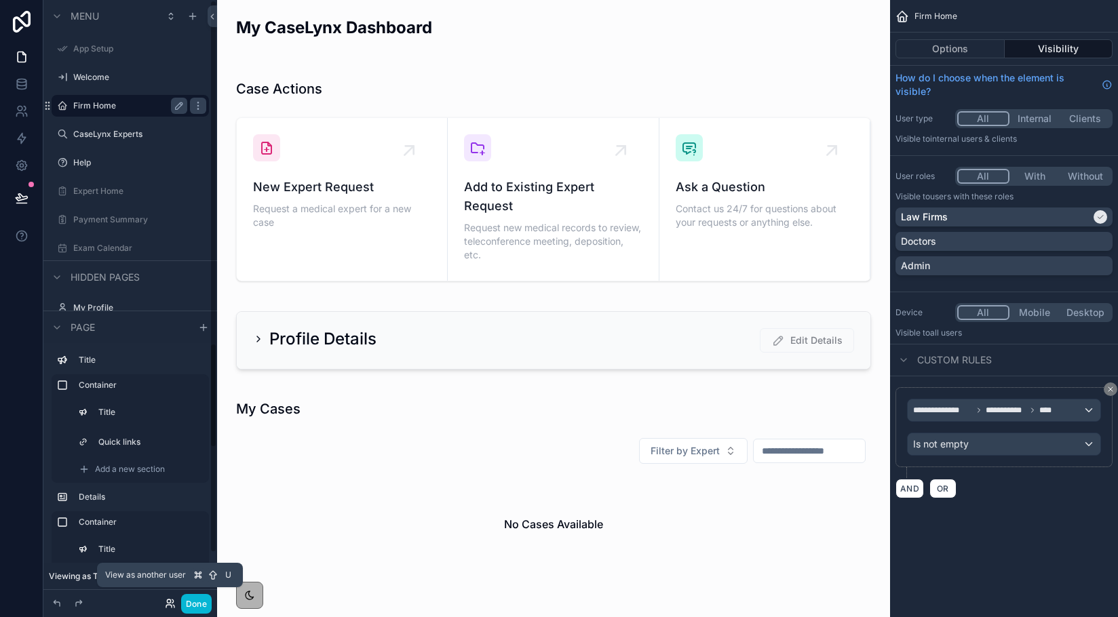
click at [170, 600] on icon at bounding box center [168, 601] width 3 height 3
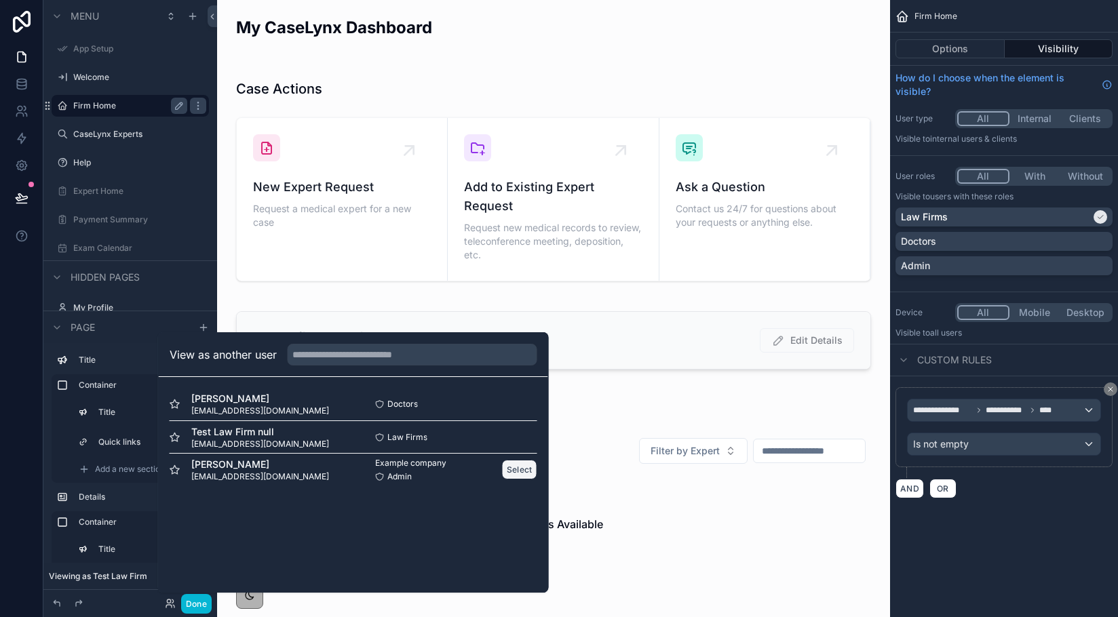
click at [503, 469] on button "Select" at bounding box center [519, 470] width 35 height 20
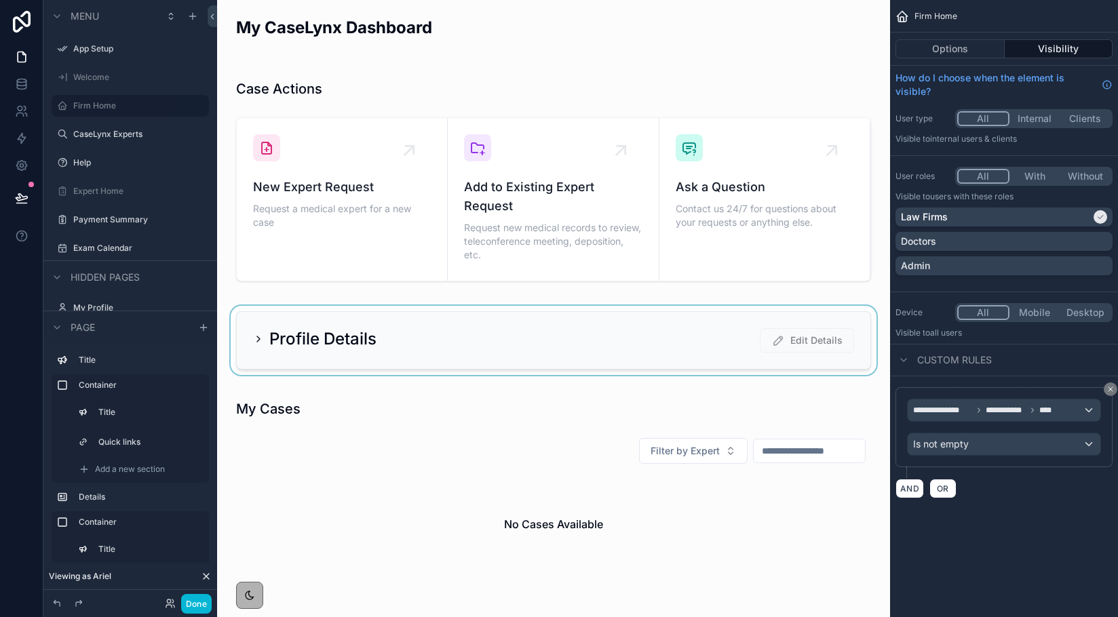
click at [252, 339] on div "scrollable content" at bounding box center [553, 340] width 651 height 69
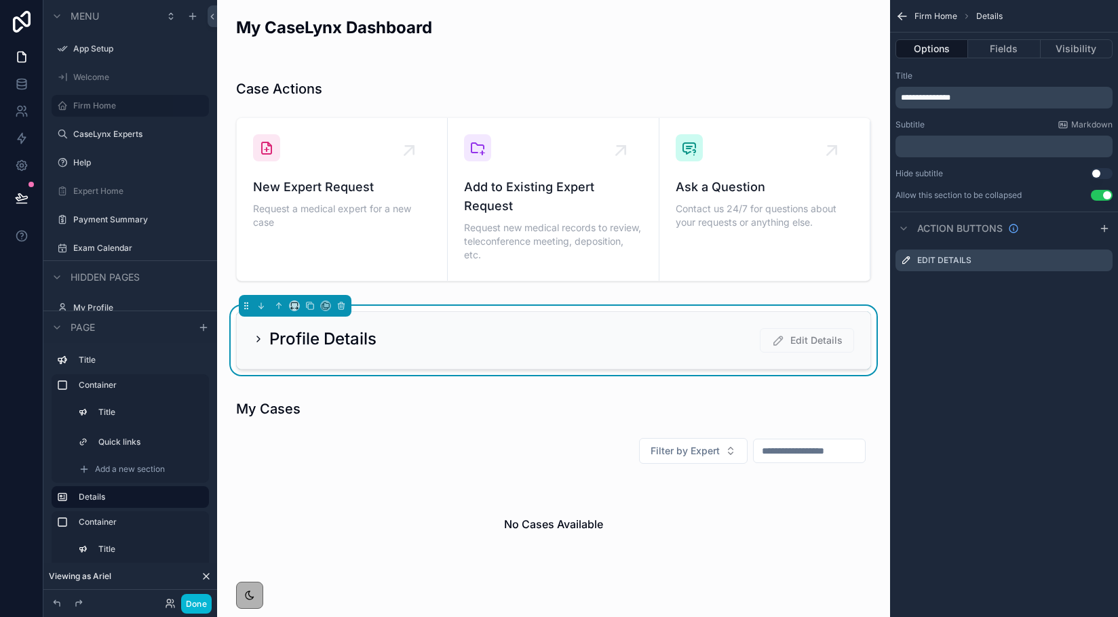
click at [255, 338] on icon "scrollable content" at bounding box center [258, 339] width 11 height 11
click at [260, 341] on icon "scrollable content" at bounding box center [258, 339] width 11 height 11
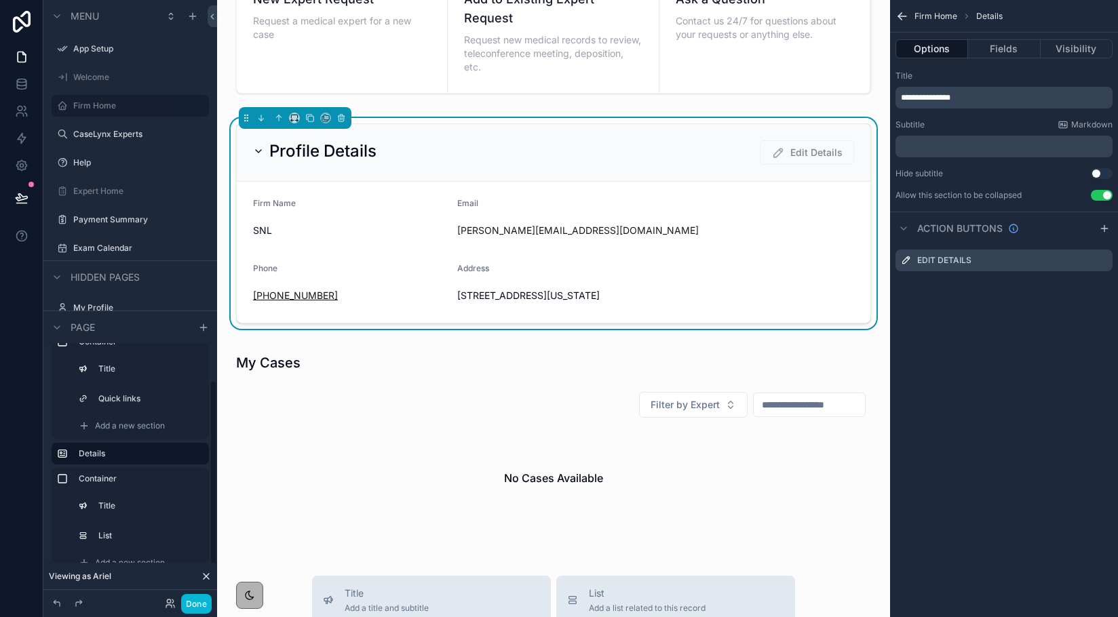
scroll to position [257, 0]
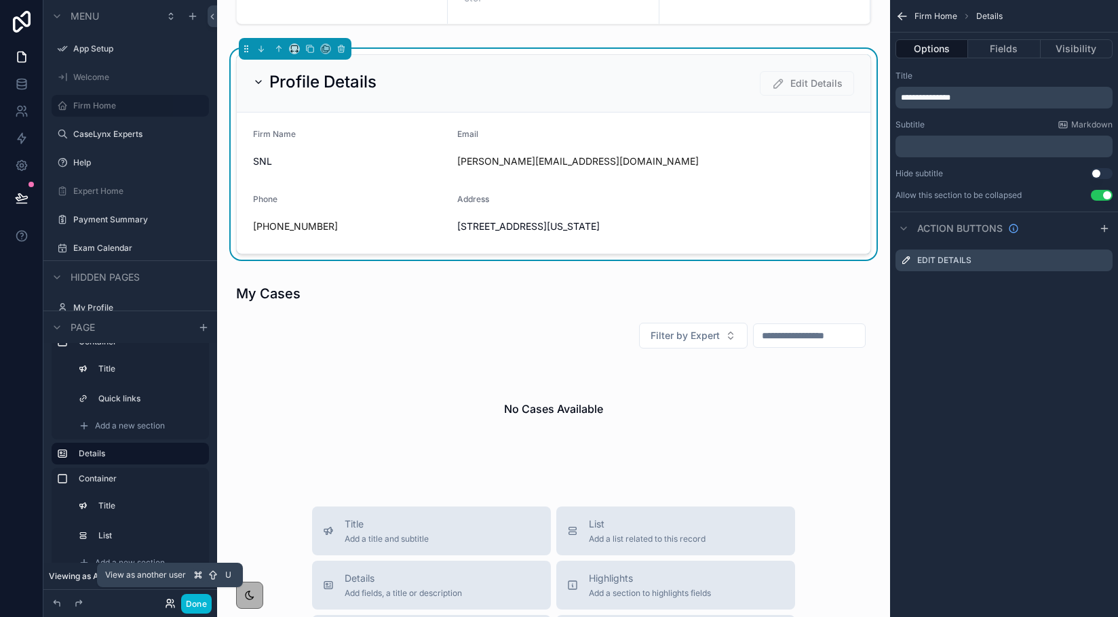
click at [167, 605] on icon at bounding box center [168, 606] width 5 height 3
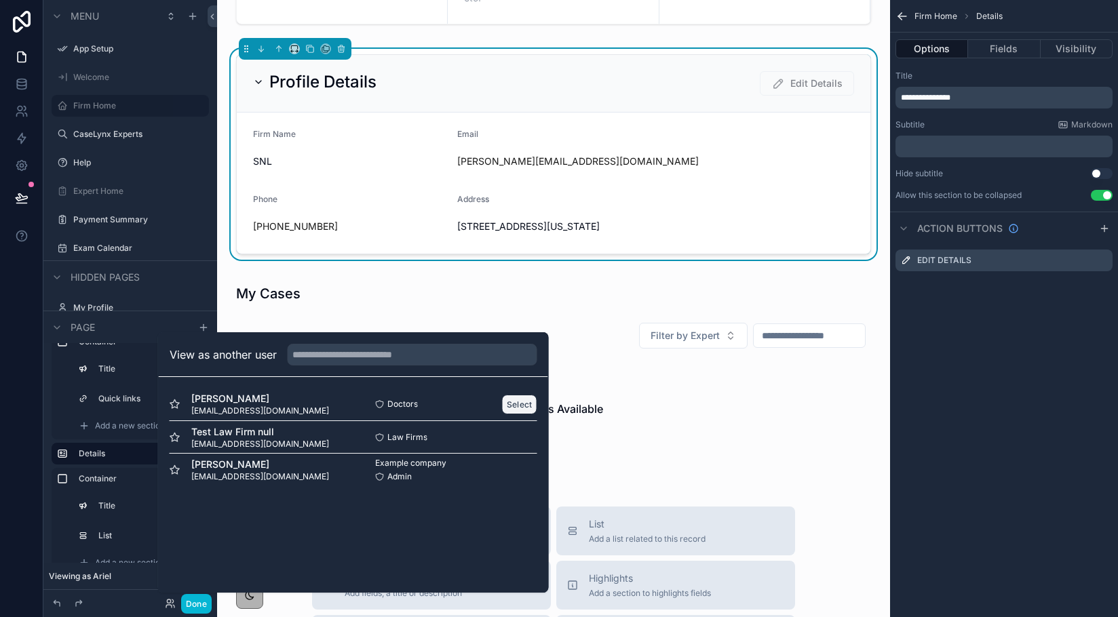
click at [509, 399] on button "Select" at bounding box center [519, 405] width 35 height 20
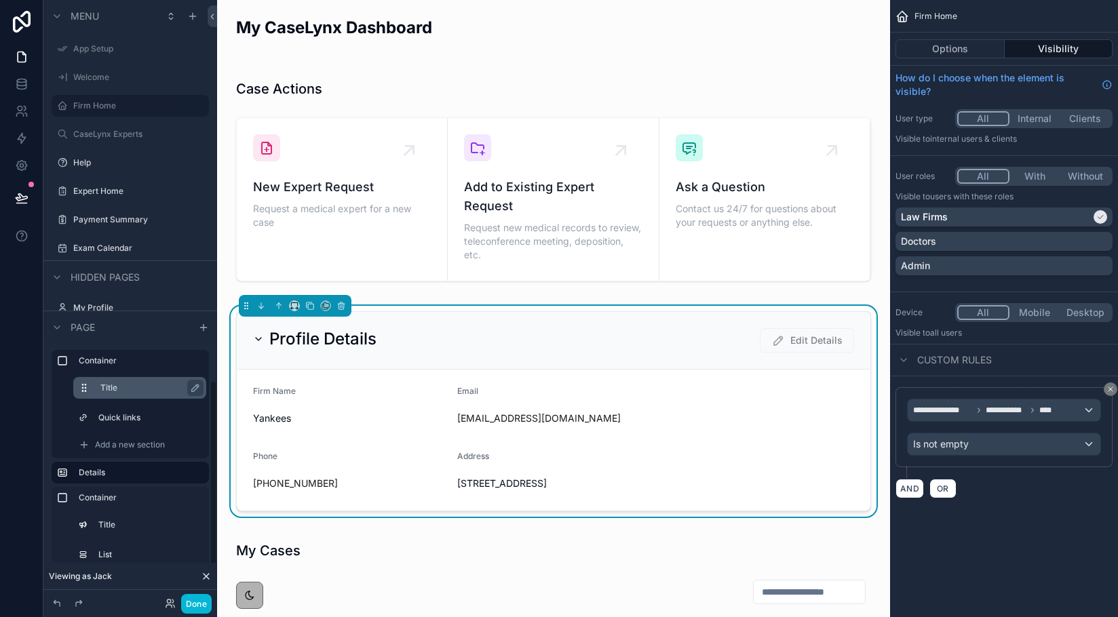
scroll to position [43, 0]
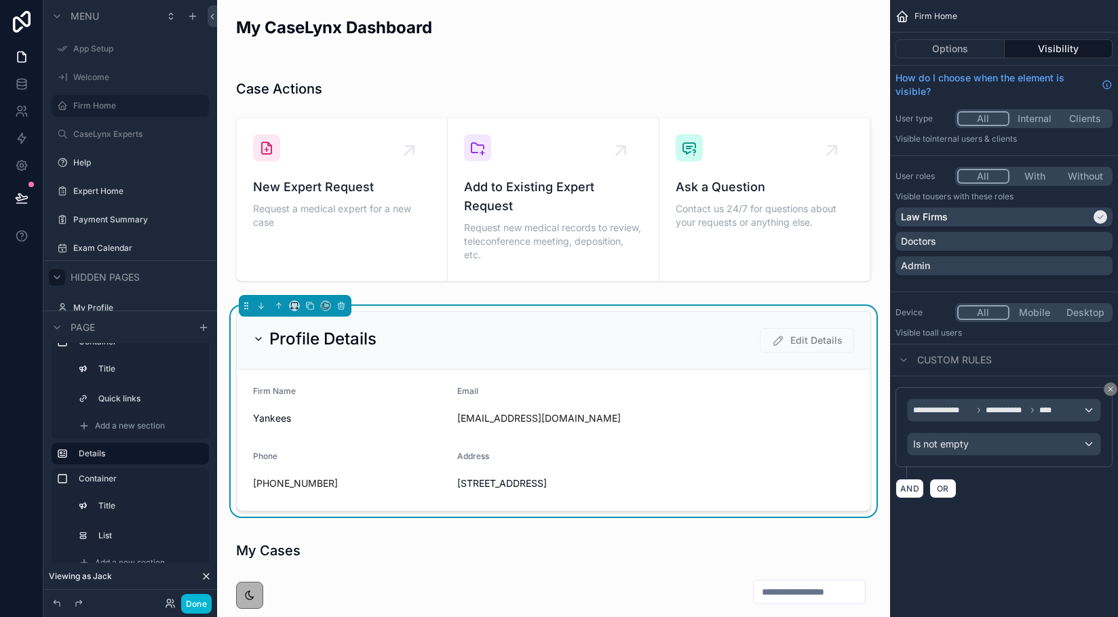
click at [58, 280] on icon "scrollable content" at bounding box center [57, 277] width 11 height 11
click at [58, 322] on icon "scrollable content" at bounding box center [57, 320] width 11 height 11
click at [54, 279] on icon "scrollable content" at bounding box center [57, 277] width 11 height 11
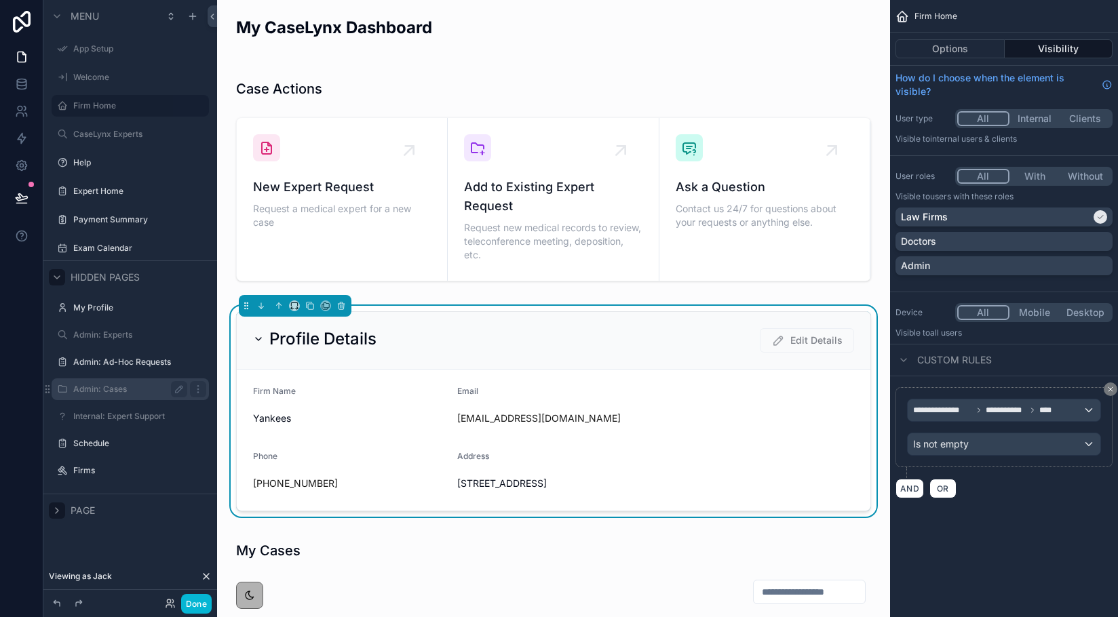
click at [98, 387] on label "Admin: Cases" at bounding box center [127, 389] width 109 height 11
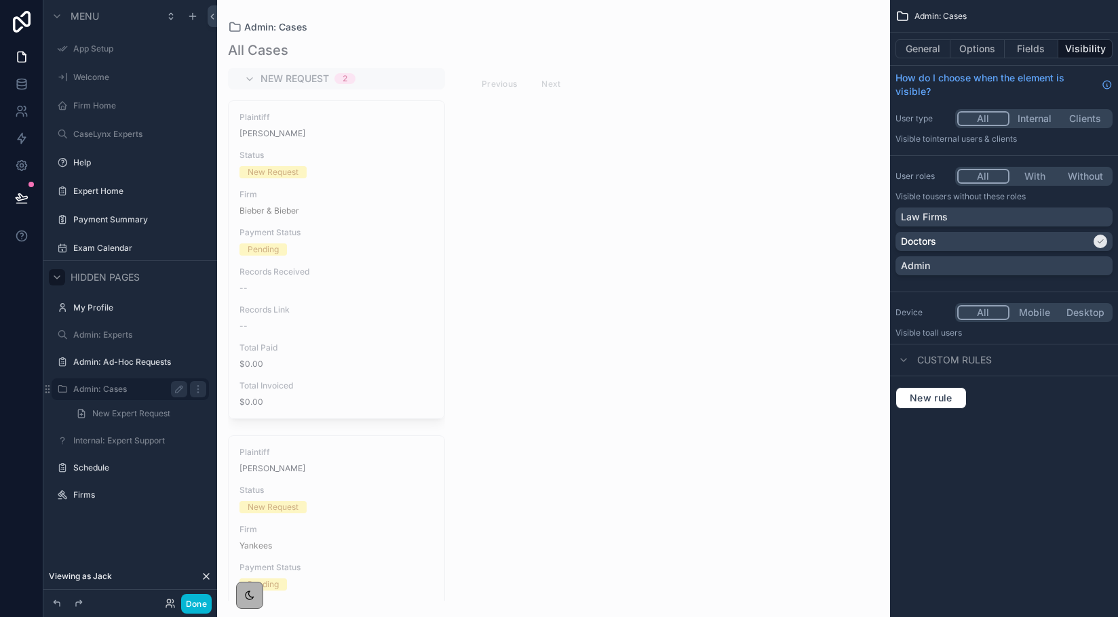
click at [304, 204] on div "scrollable content" at bounding box center [553, 308] width 673 height 617
click at [281, 198] on span "Firm" at bounding box center [336, 194] width 194 height 11
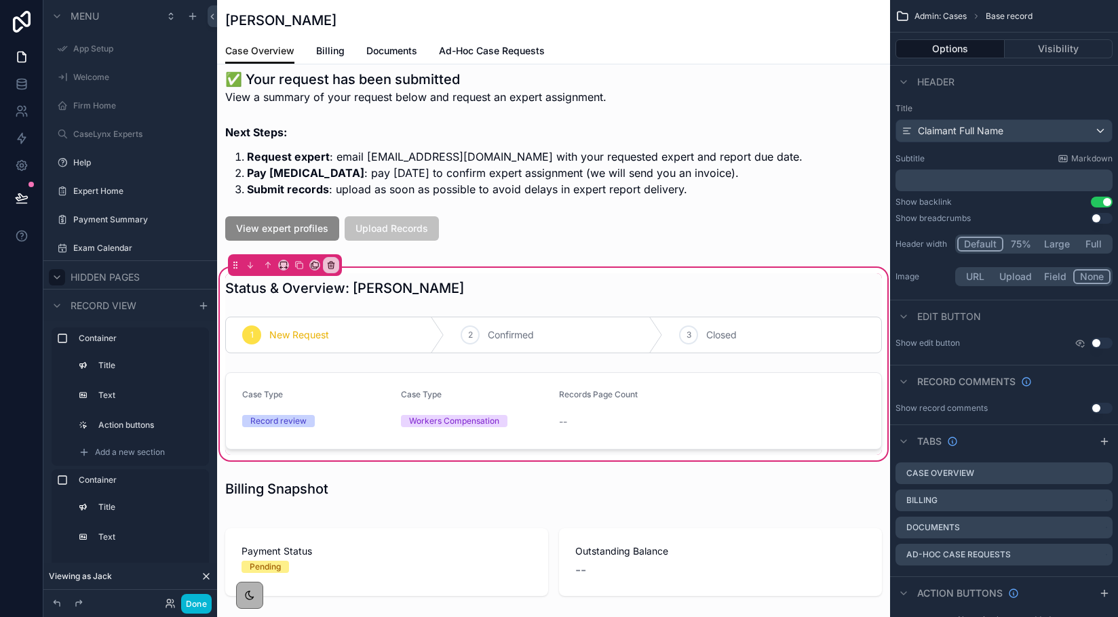
scroll to position [324, 0]
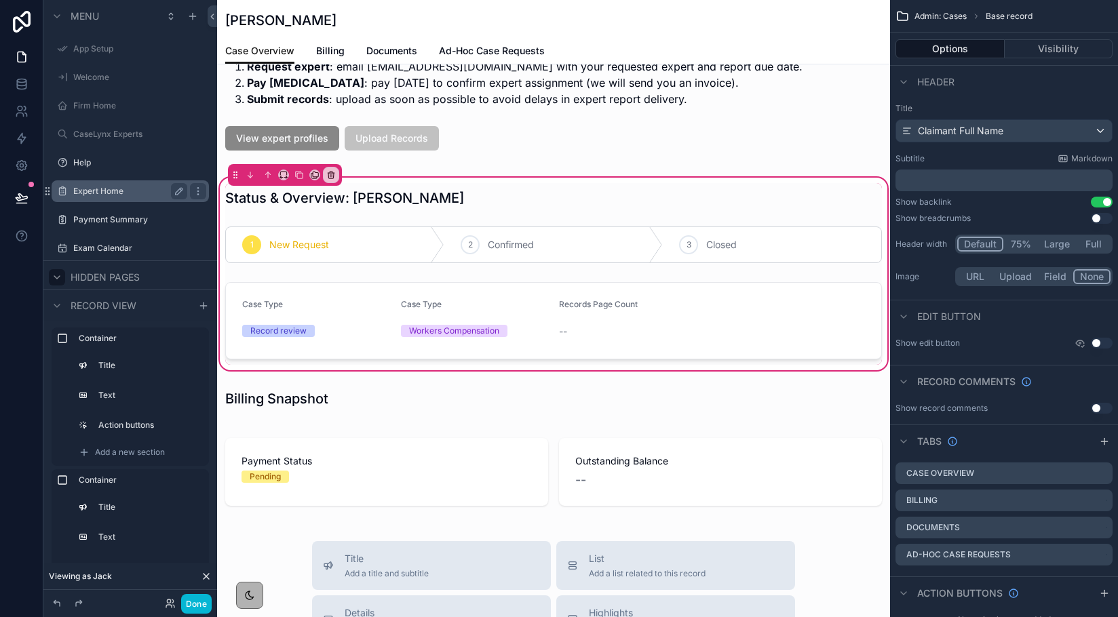
click at [117, 193] on label "Expert Home" at bounding box center [127, 191] width 109 height 11
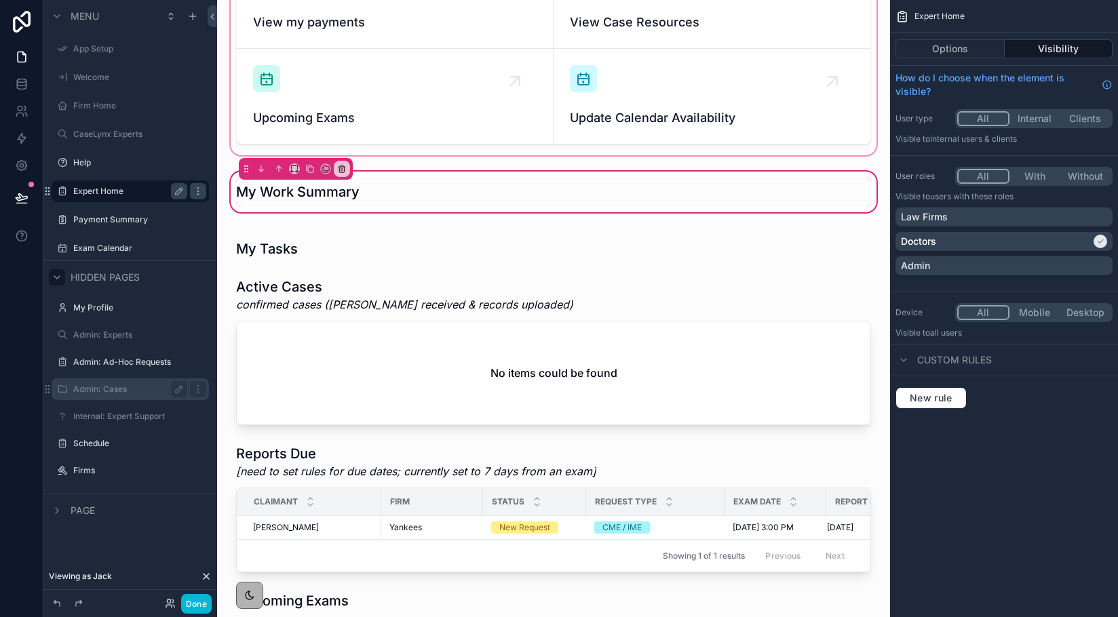
scroll to position [162, 0]
